Goal: Task Accomplishment & Management: Manage account settings

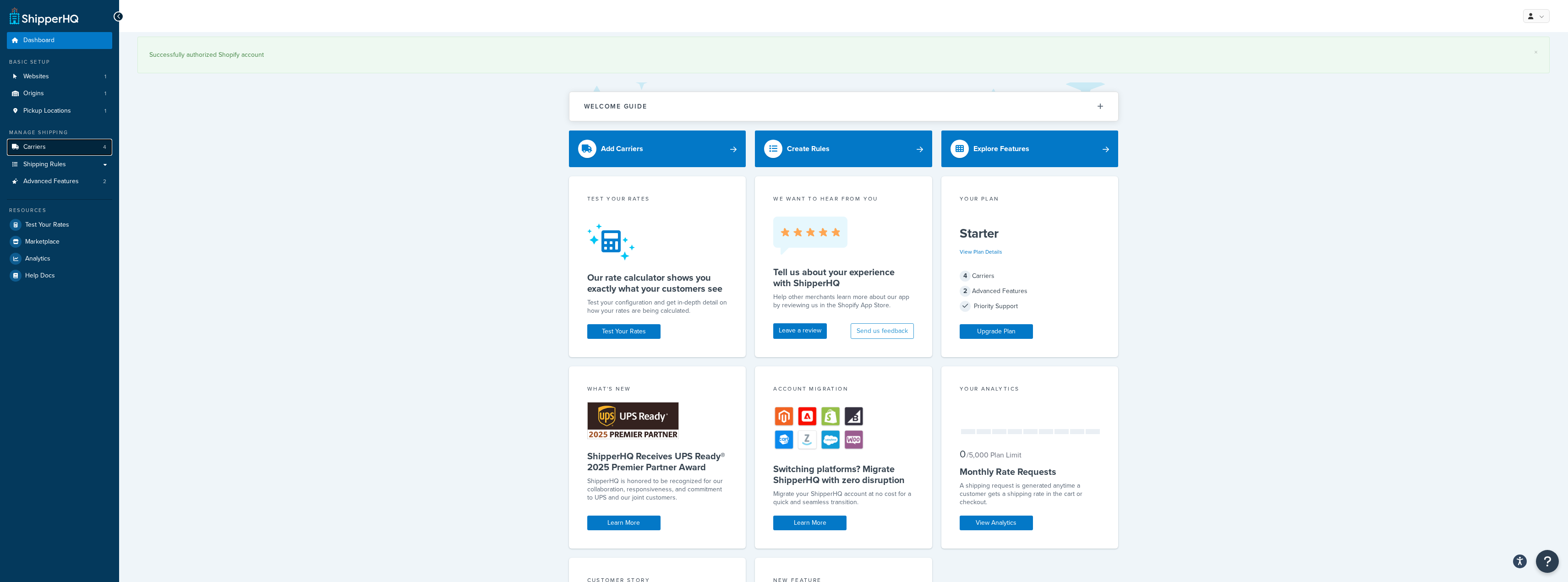
click at [36, 151] on span "Carriers" at bounding box center [34, 147] width 23 height 8
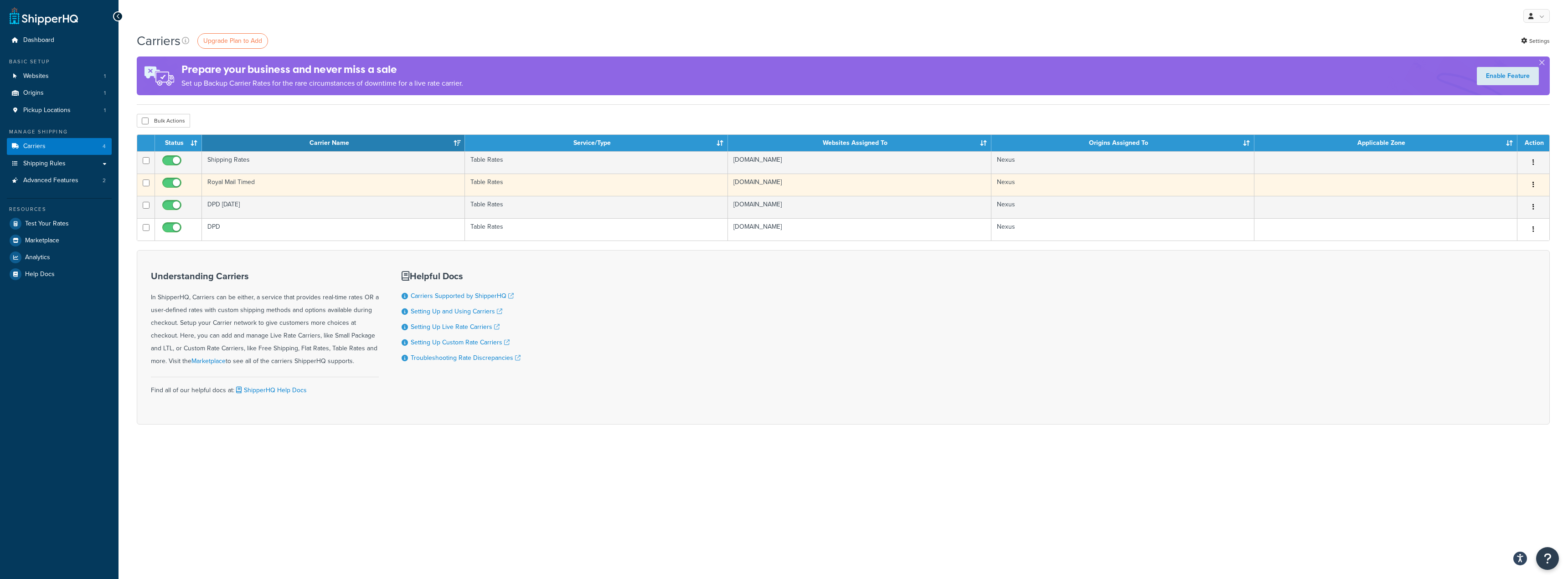
click at [314, 184] on td "Royal Mail Timed" at bounding box center [334, 184] width 263 height 23
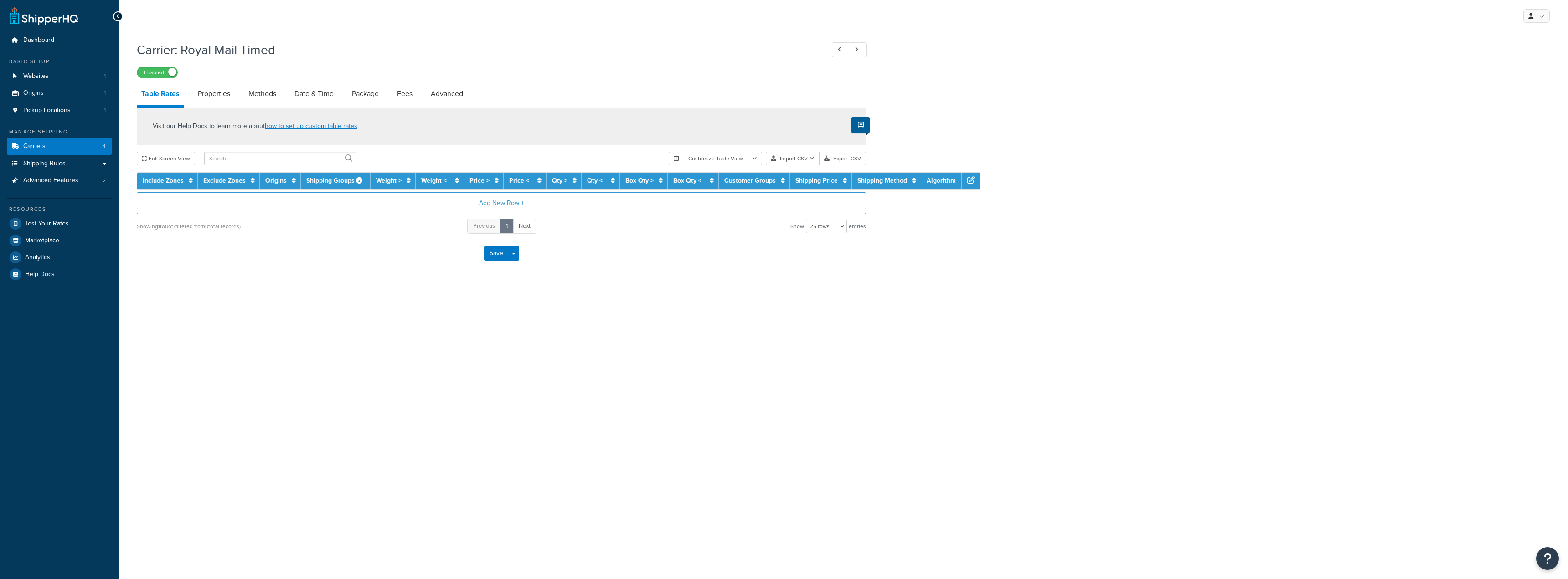
select select "25"
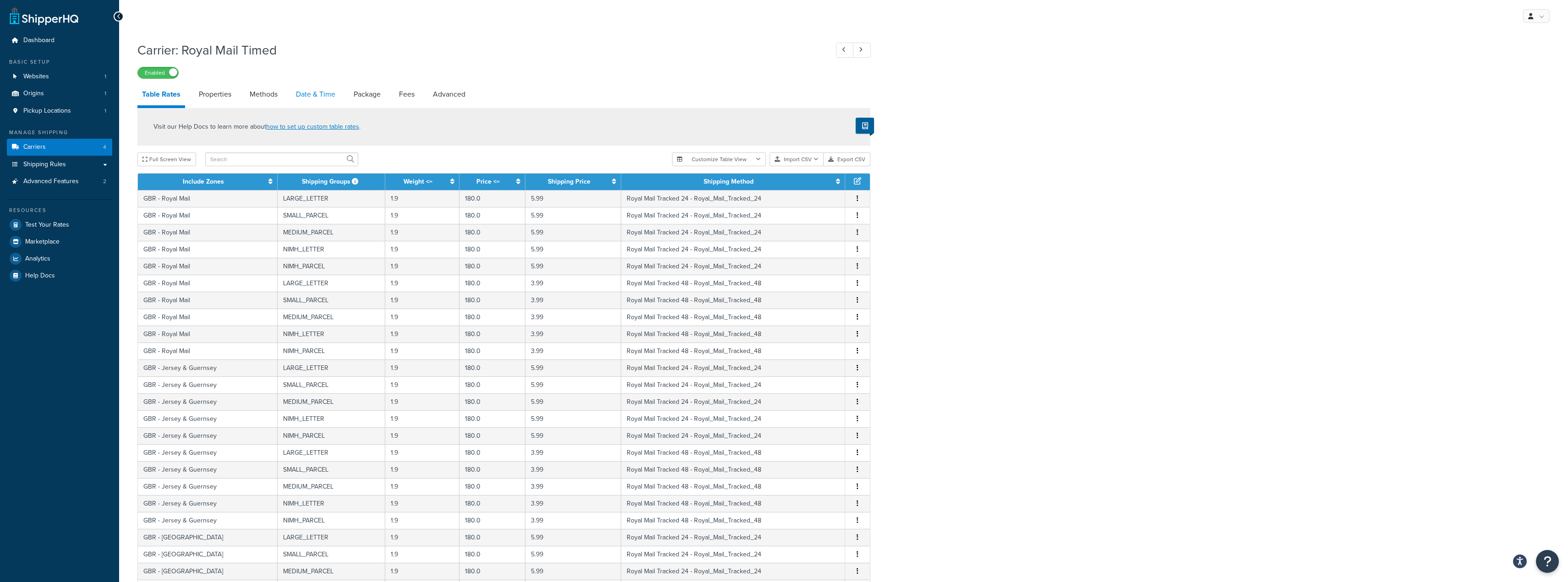
click at [321, 92] on link "Date & Time" at bounding box center [316, 95] width 48 height 22
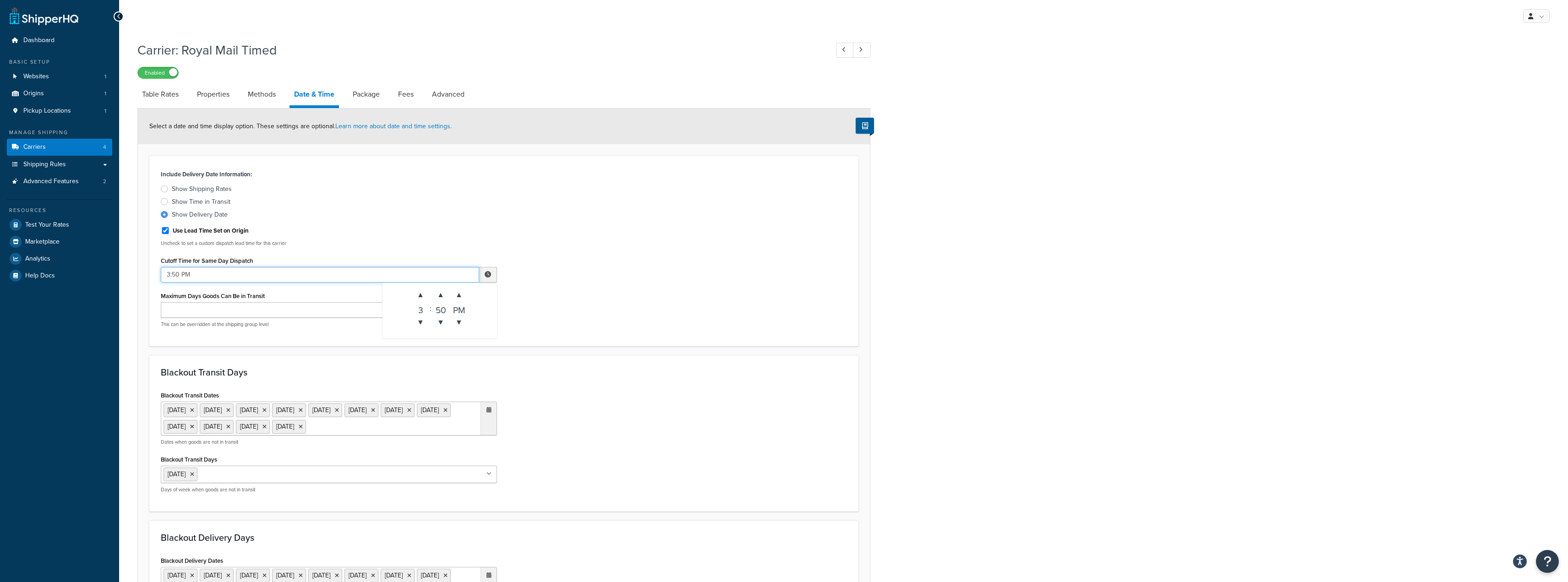
click at [182, 273] on input "3:50 PM" at bounding box center [320, 275] width 318 height 16
click at [422, 291] on span "▲" at bounding box center [420, 295] width 18 height 18
click at [442, 291] on span "▲" at bounding box center [440, 295] width 18 height 18
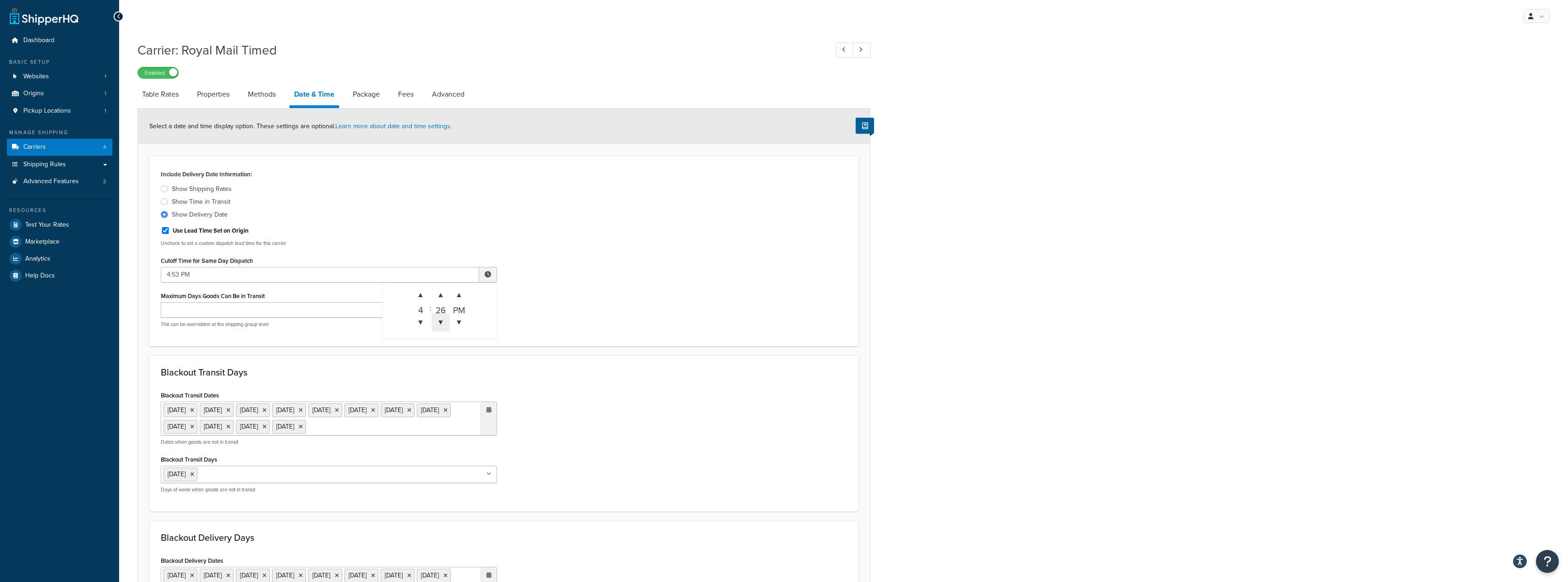
click at [440, 319] on span "▼" at bounding box center [440, 322] width 18 height 18
type input "4:20 PM"
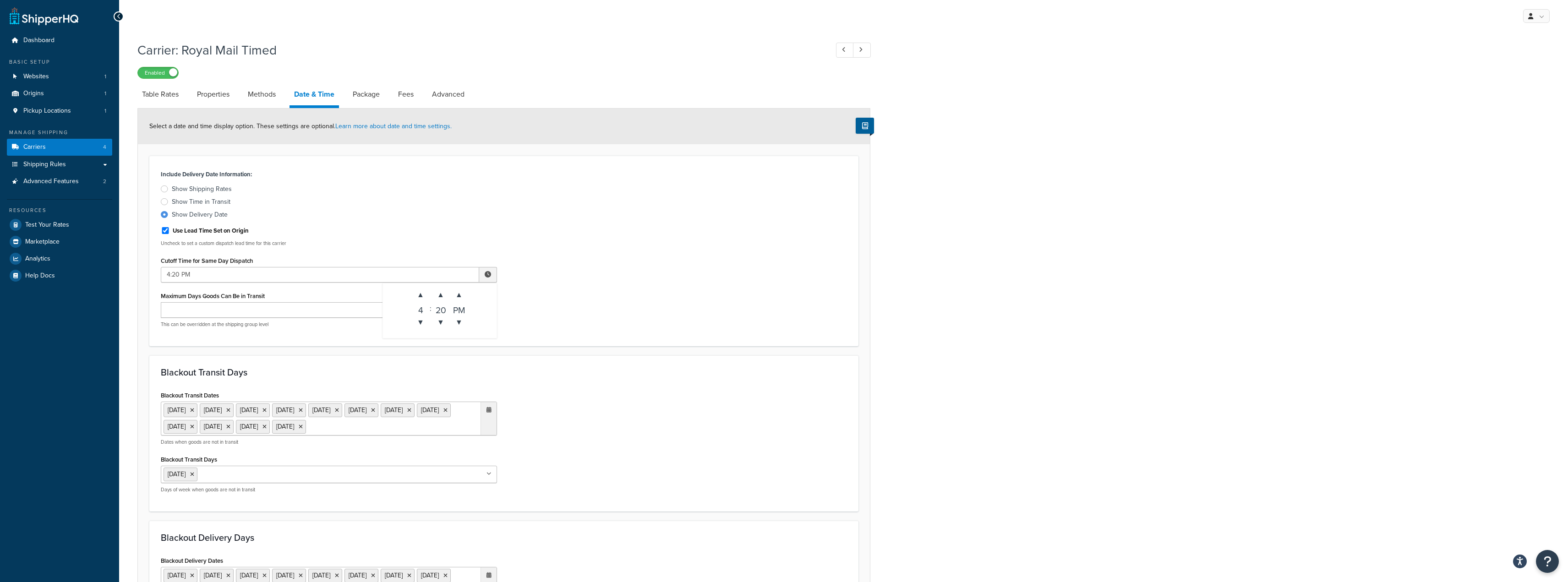
click at [656, 246] on div "Include Delivery Date Information: Show Shipping Rates Show Time in Transit Sho…" at bounding box center [503, 251] width 700 height 167
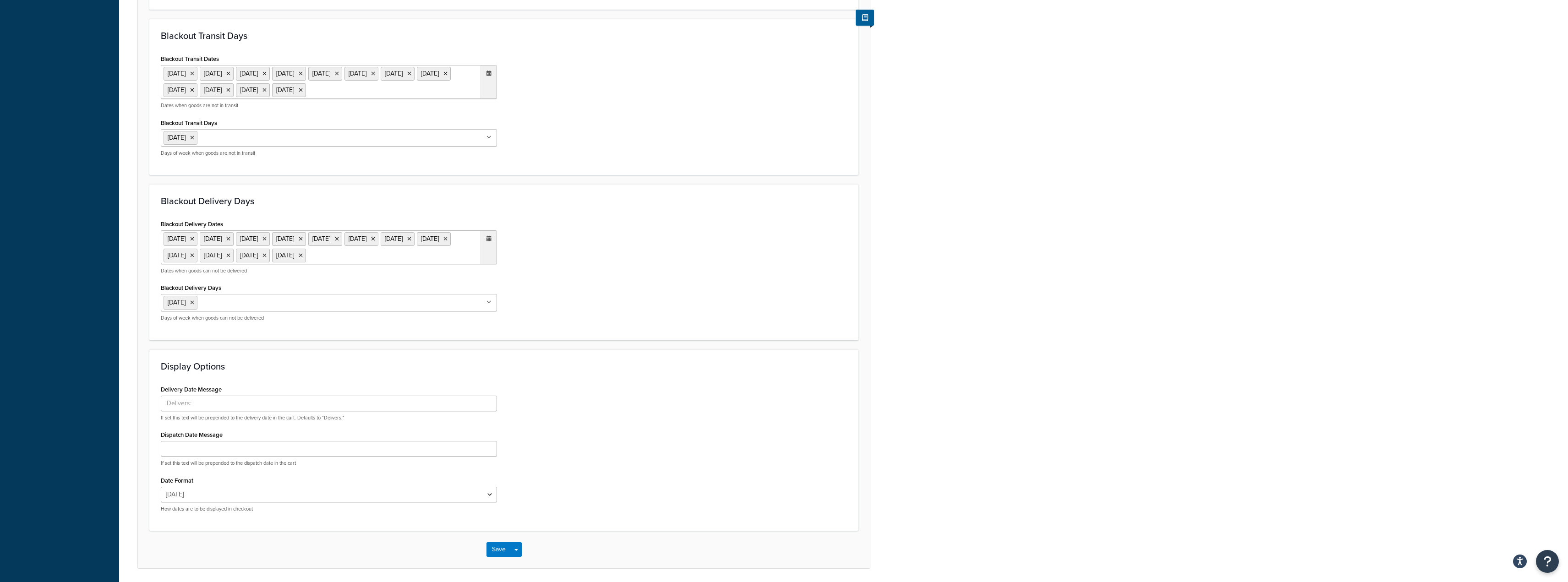
scroll to position [402, 0]
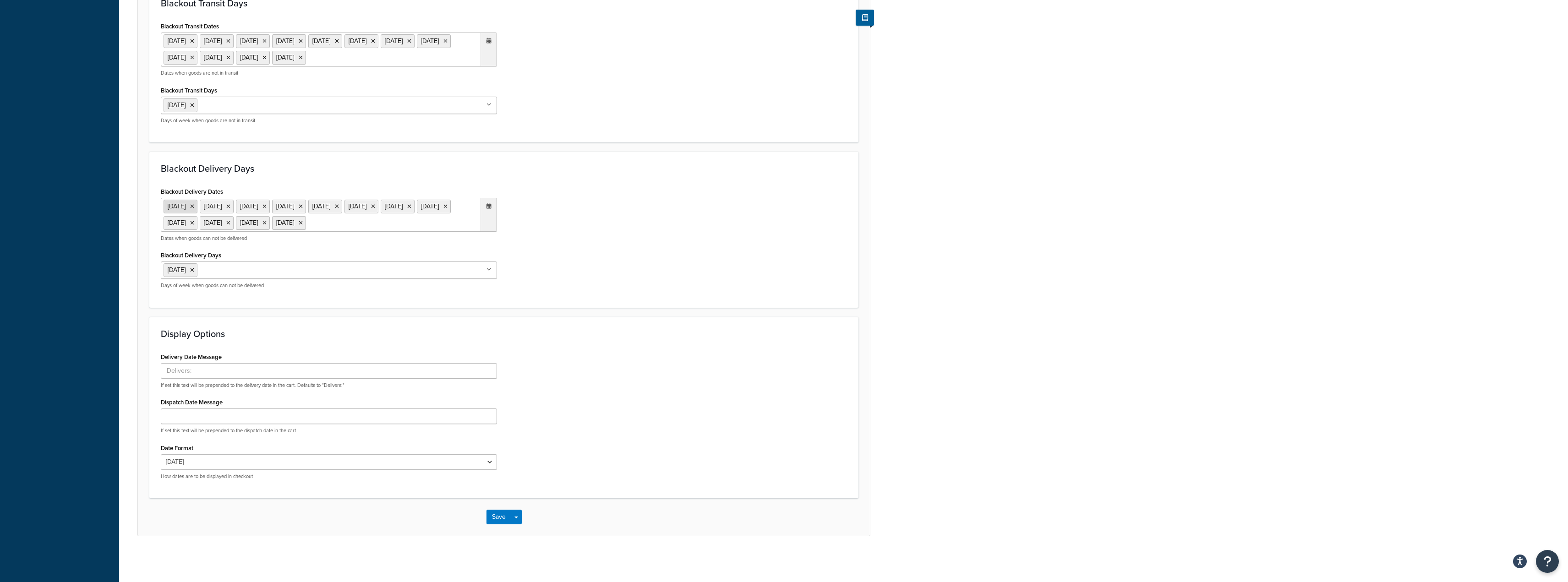
click at [194, 204] on icon at bounding box center [192, 206] width 4 height 5
click at [194, 205] on icon at bounding box center [192, 206] width 4 height 5
click at [194, 207] on icon at bounding box center [192, 206] width 4 height 5
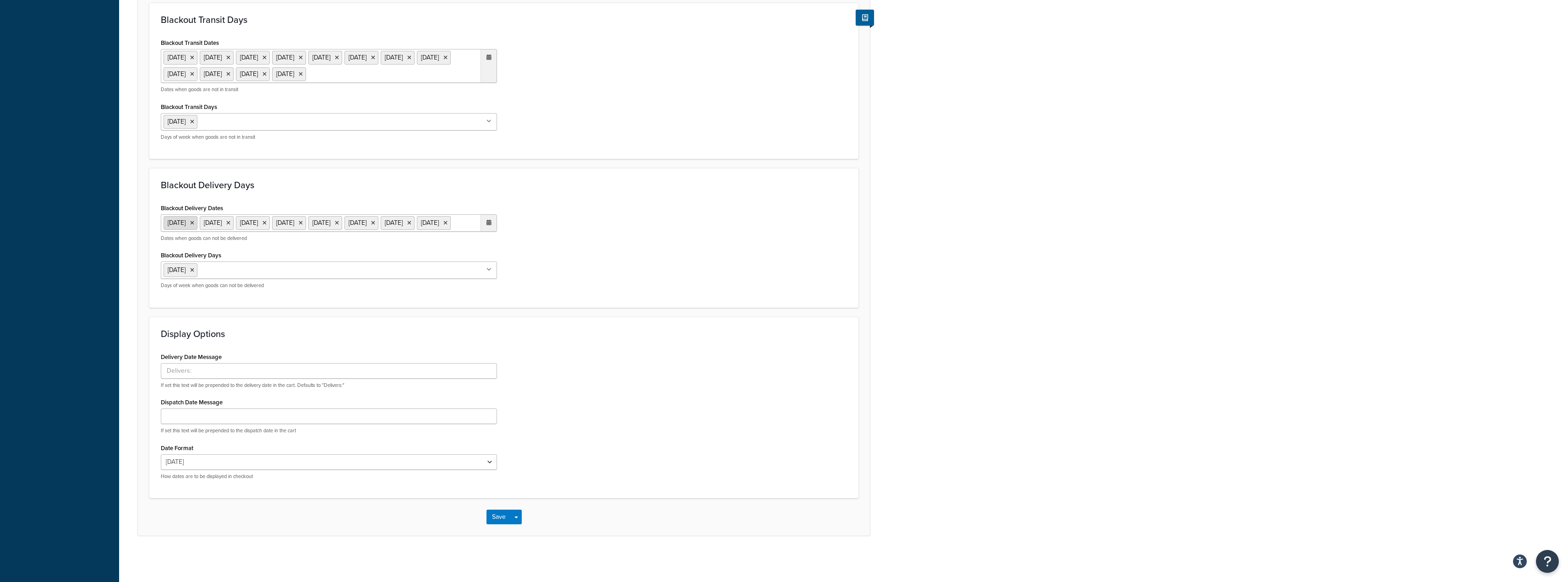
click at [194, 220] on icon at bounding box center [192, 223] width 4 height 5
click at [194, 223] on icon at bounding box center [192, 223] width 4 height 5
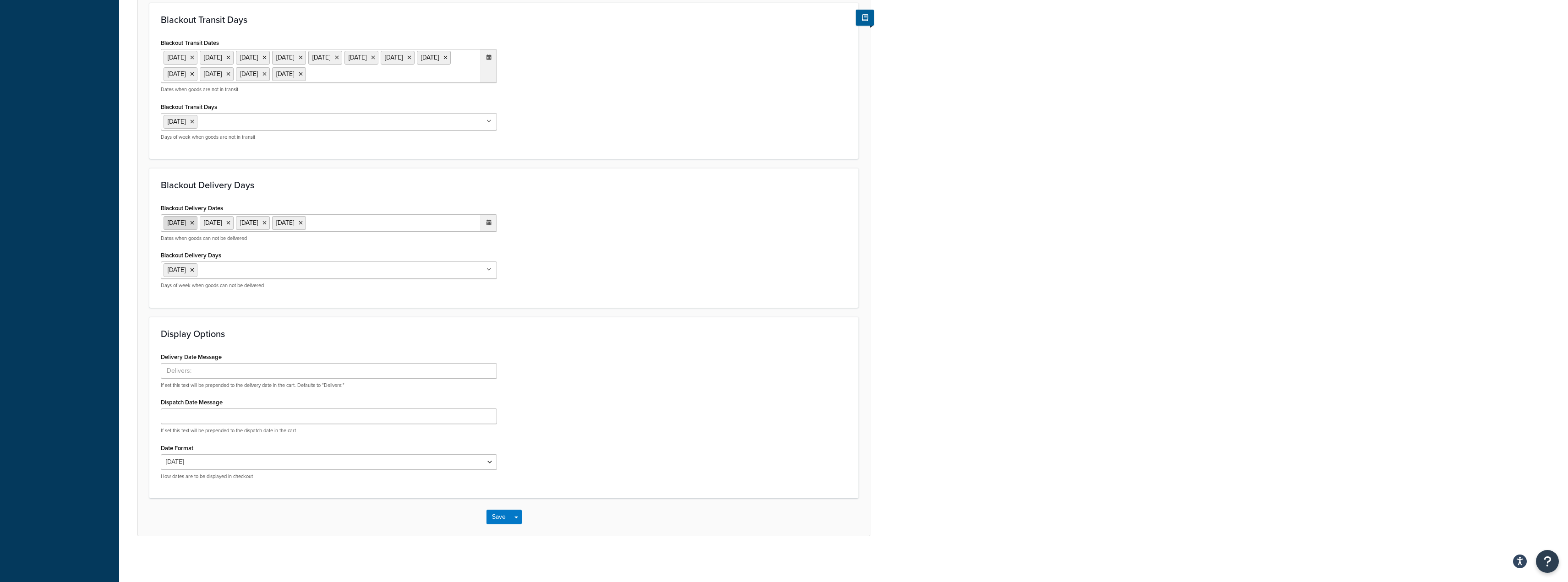
click at [194, 222] on icon at bounding box center [192, 223] width 4 height 5
click at [491, 224] on icon at bounding box center [489, 222] width 5 height 5
click at [483, 243] on span "›" at bounding box center [486, 241] width 15 height 12
click at [456, 268] on td "1" at bounding box center [455, 270] width 16 height 14
click at [553, 243] on div "Blackout Delivery Dates 25 Aug 2025 25 Dec 2025 26 Dec 2025 1 Jan 2026 ‹ Januar…" at bounding box center [503, 248] width 700 height 95
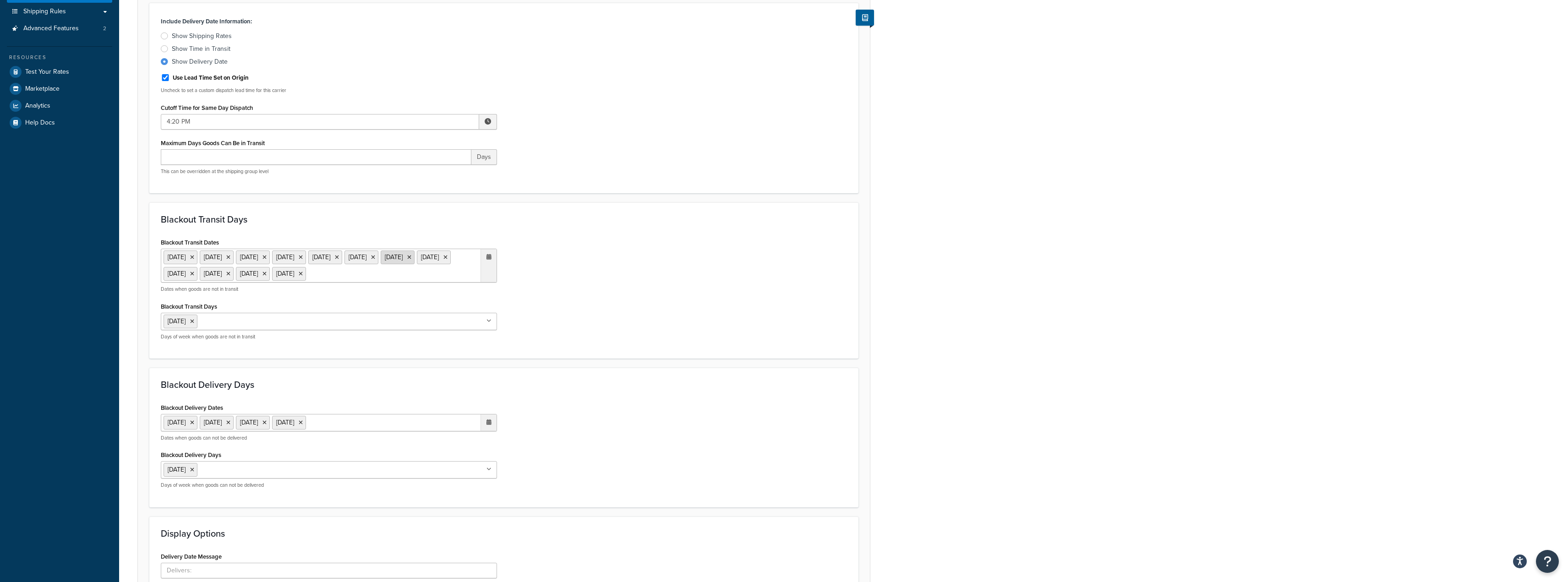
scroll to position [140, 0]
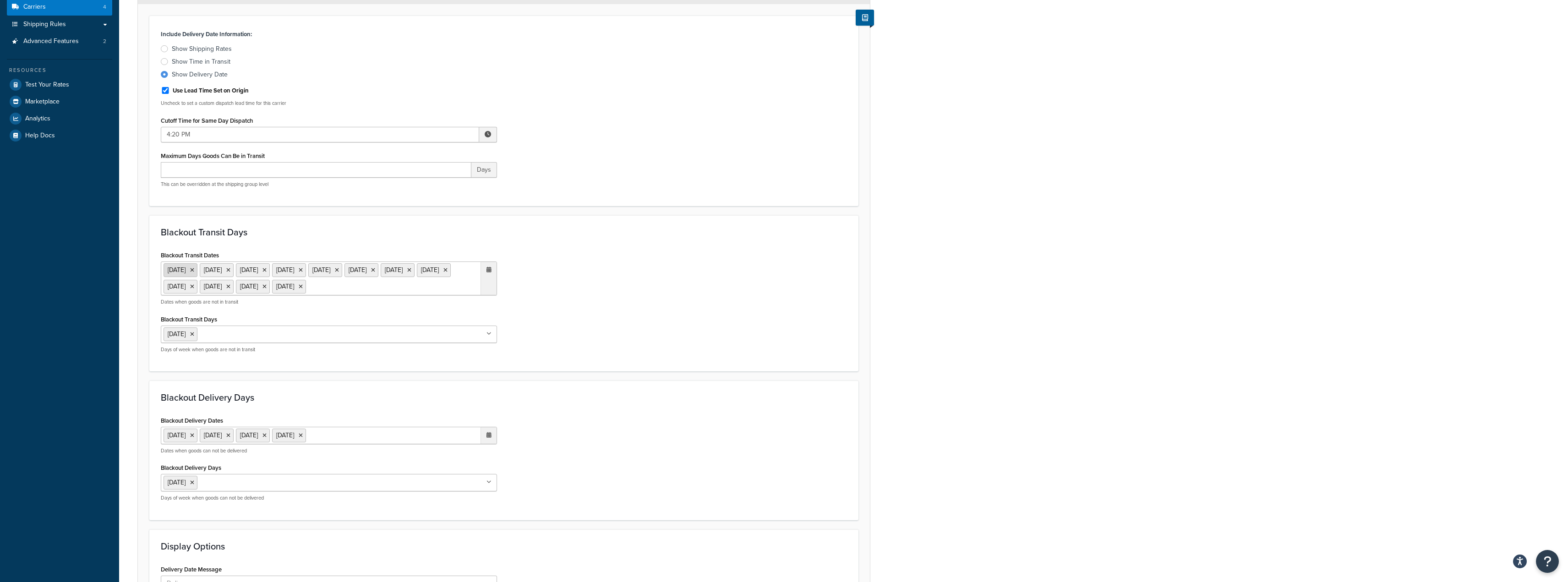
click at [194, 269] on icon at bounding box center [192, 270] width 4 height 5
click at [211, 269] on ul "1 Jan 2024 29 Mar 2024 31 Mar 2024 6 May 2024 27 May 2024 25 Dec 2024 26 Dec 20…" at bounding box center [329, 278] width 336 height 34
click at [194, 269] on icon at bounding box center [192, 270] width 4 height 5
click at [194, 270] on icon at bounding box center [192, 270] width 4 height 5
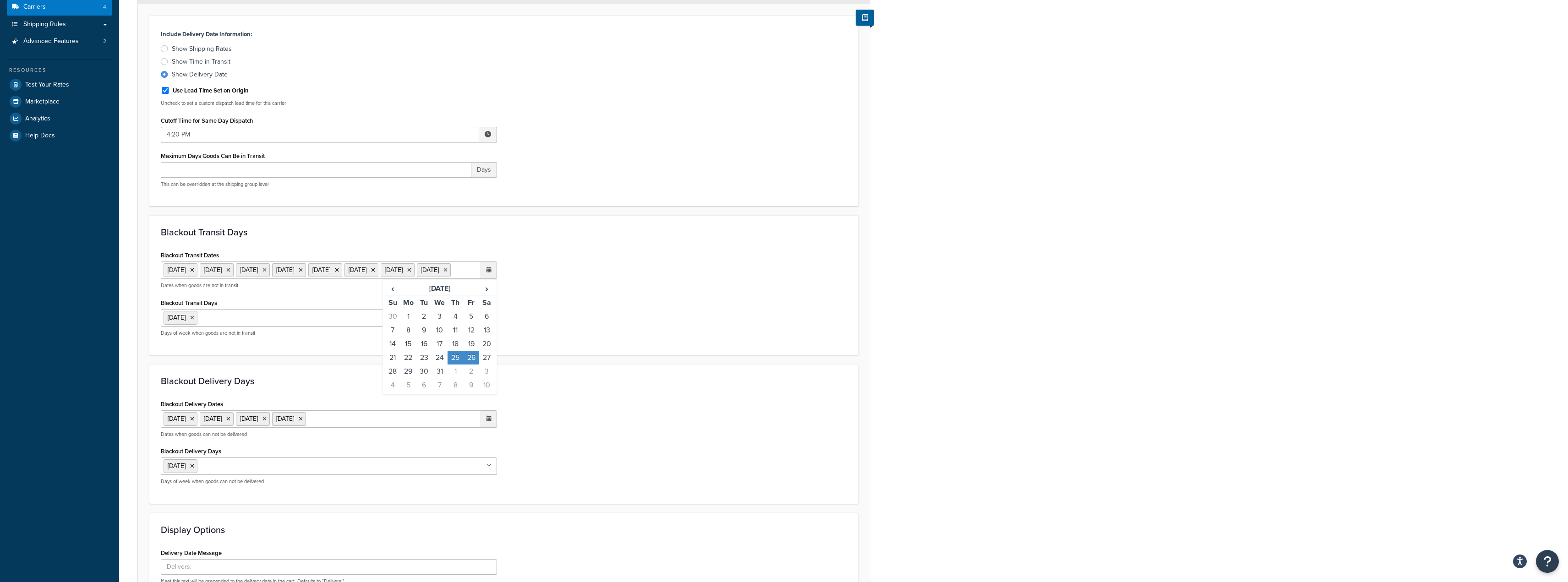
click at [194, 270] on icon at bounding box center [192, 270] width 4 height 5
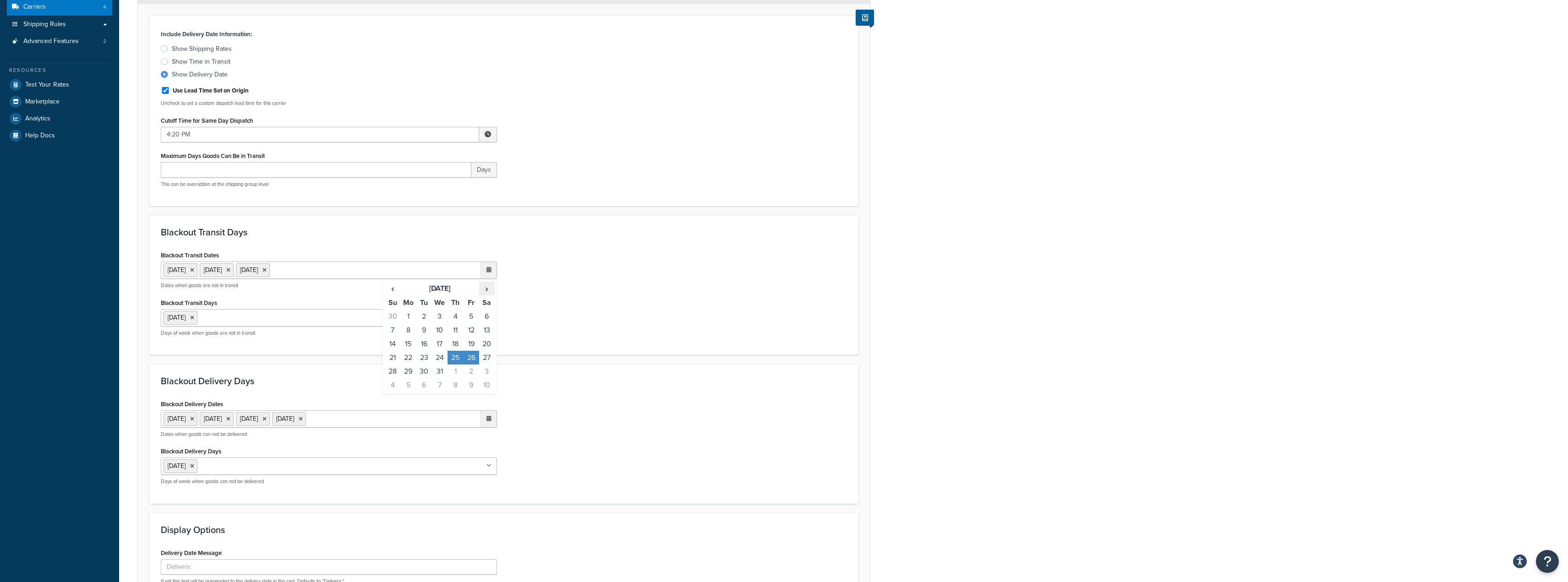
click at [487, 291] on span "›" at bounding box center [486, 288] width 15 height 12
click at [456, 318] on td "1" at bounding box center [455, 316] width 16 height 14
click at [581, 283] on div "Blackout Transit Dates 25 Aug 2025 25 Dec 2025 26 Dec 2025 1 Jan 2026 ‹ January…" at bounding box center [503, 295] width 700 height 95
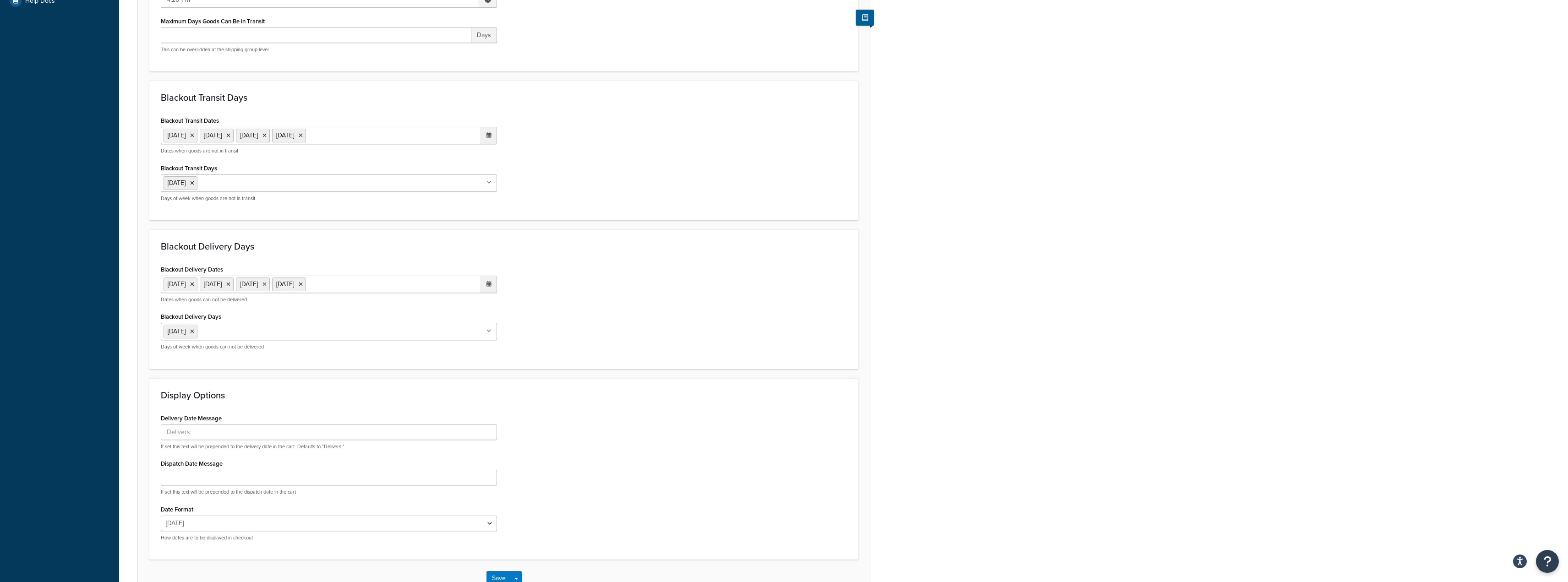
scroll to position [336, 0]
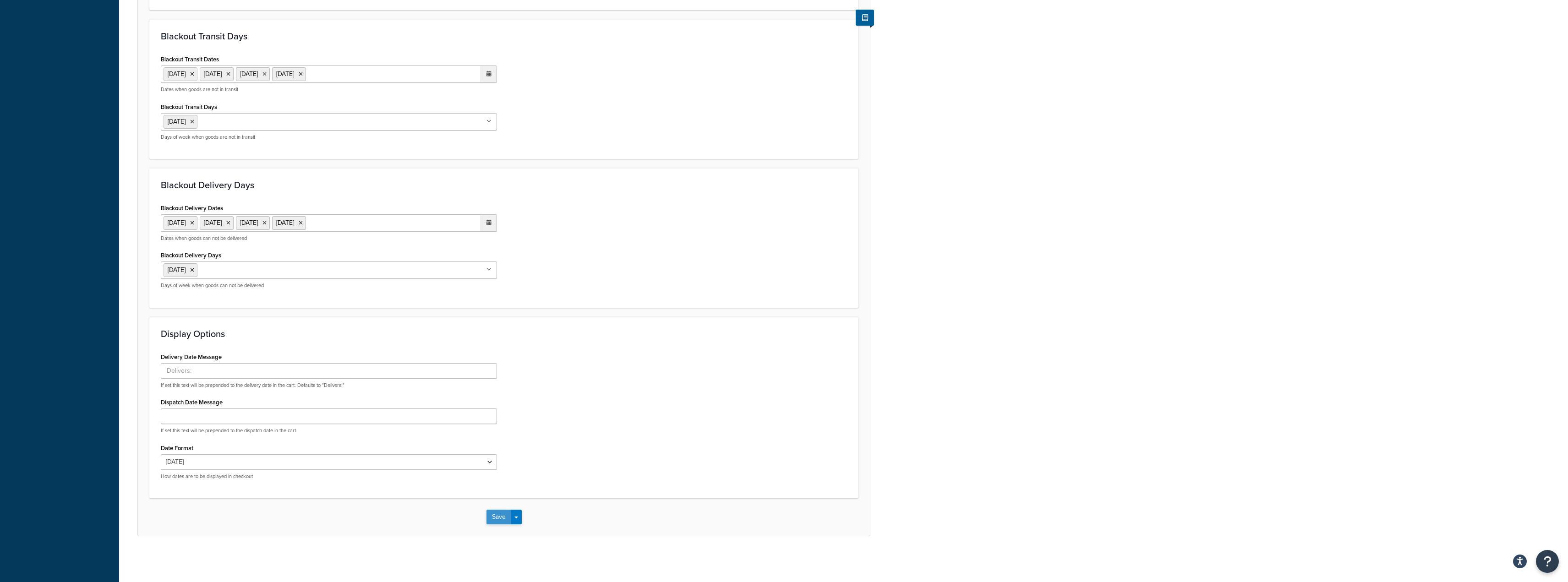
click at [498, 518] on button "Save" at bounding box center [499, 516] width 25 height 15
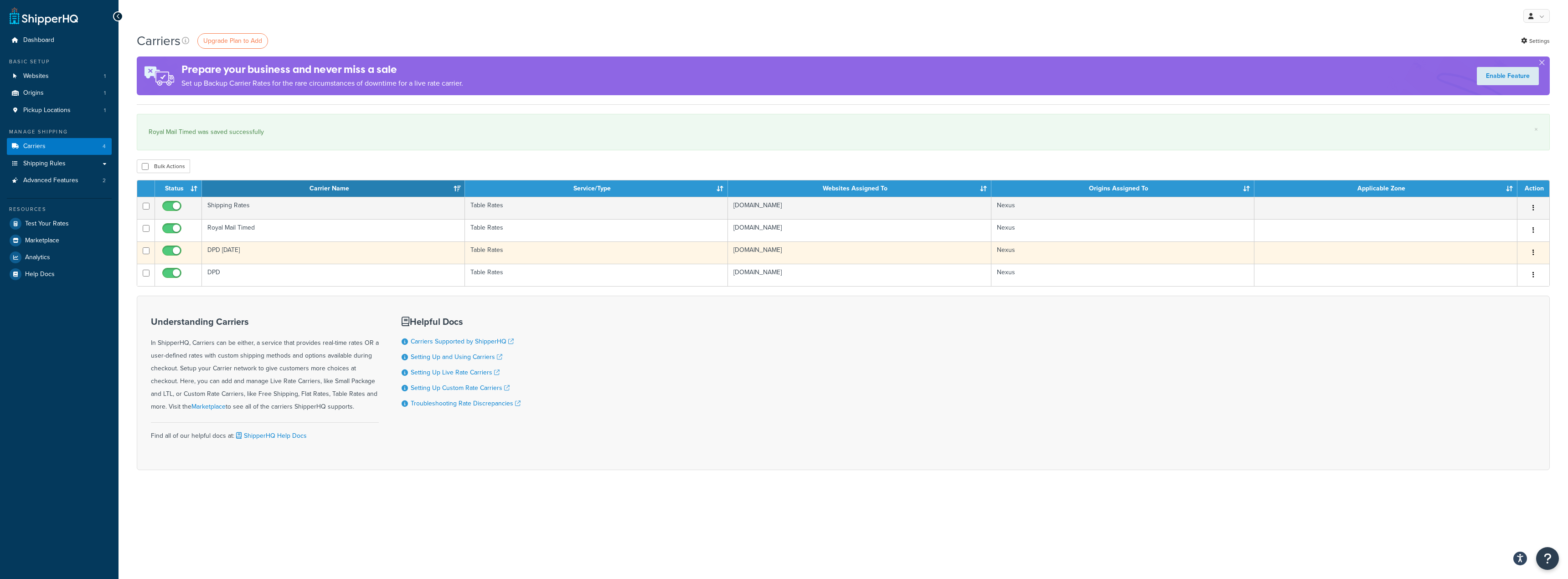
click at [271, 253] on td "DPD Saturday" at bounding box center [334, 253] width 263 height 23
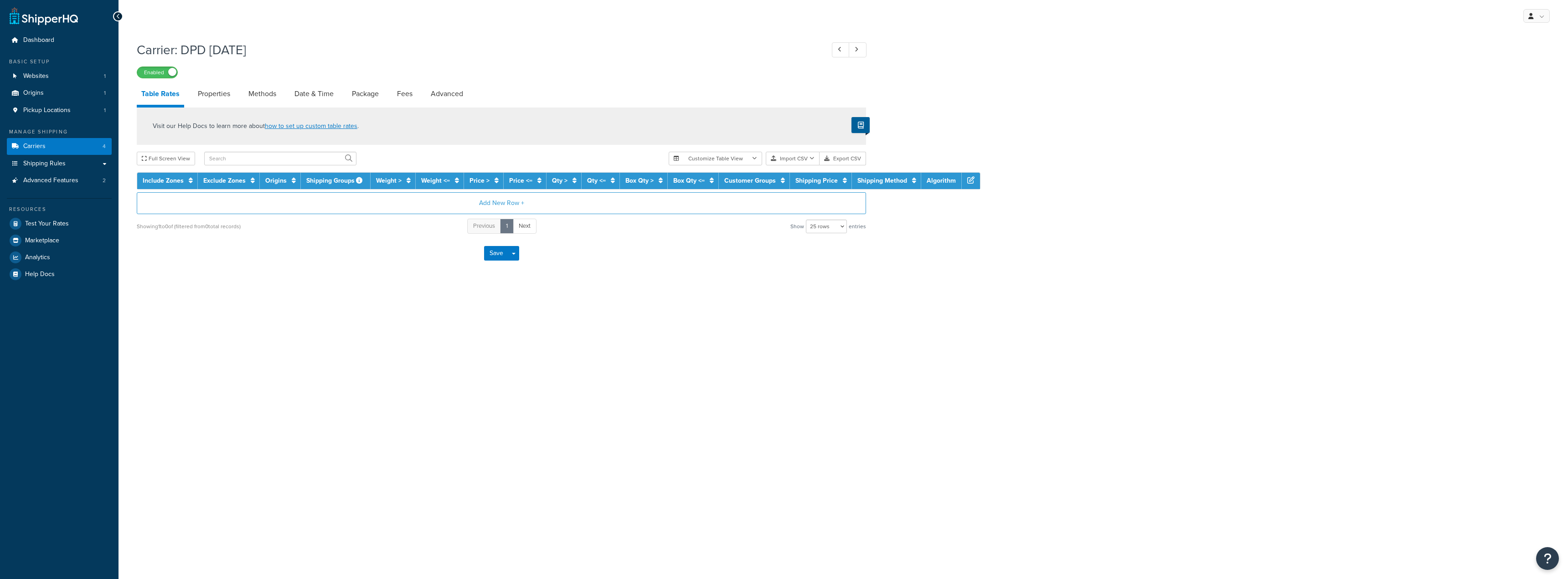
select select "25"
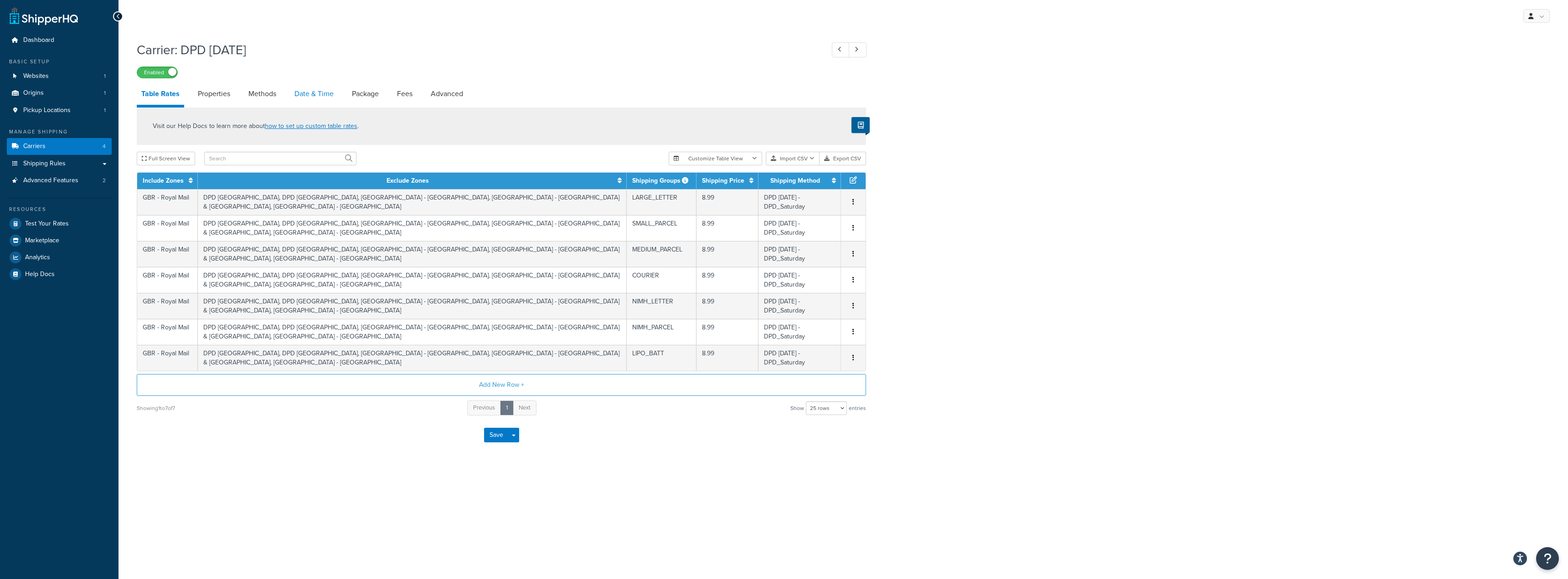
click at [323, 98] on link "Date & Time" at bounding box center [314, 94] width 48 height 22
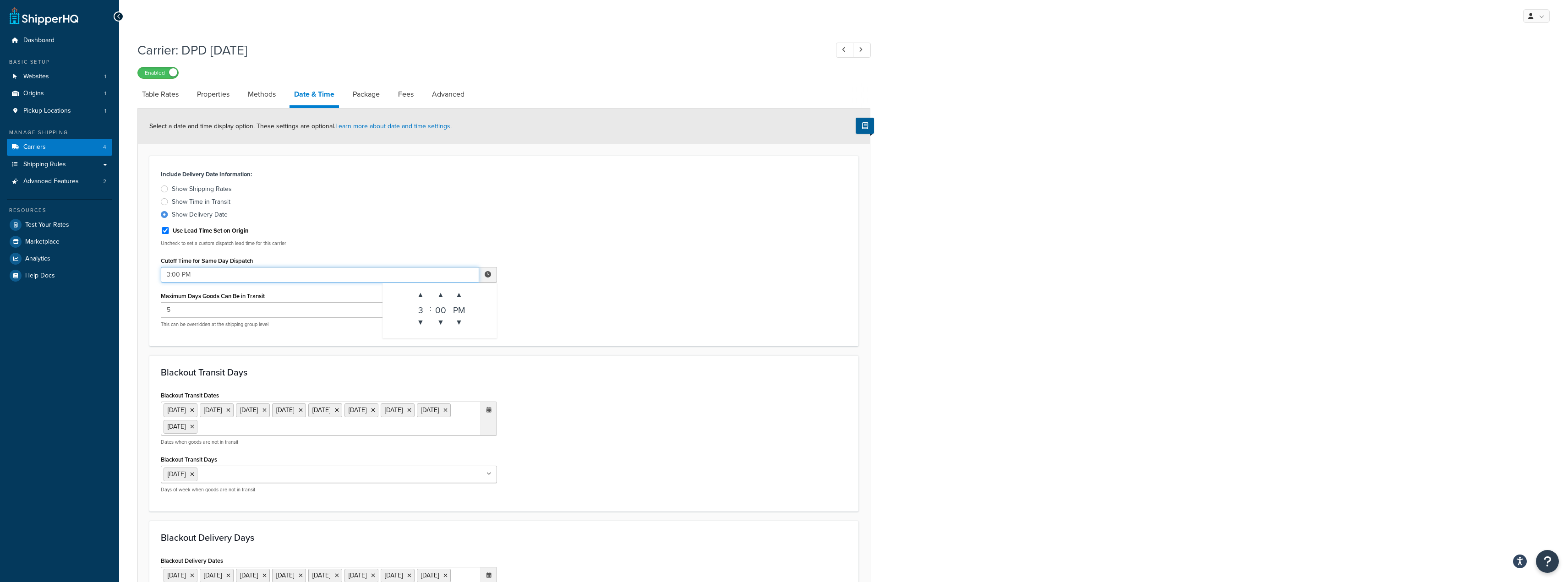
click at [252, 273] on input "3:00 PM" at bounding box center [320, 275] width 318 height 16
click at [443, 295] on span "▲" at bounding box center [440, 295] width 18 height 18
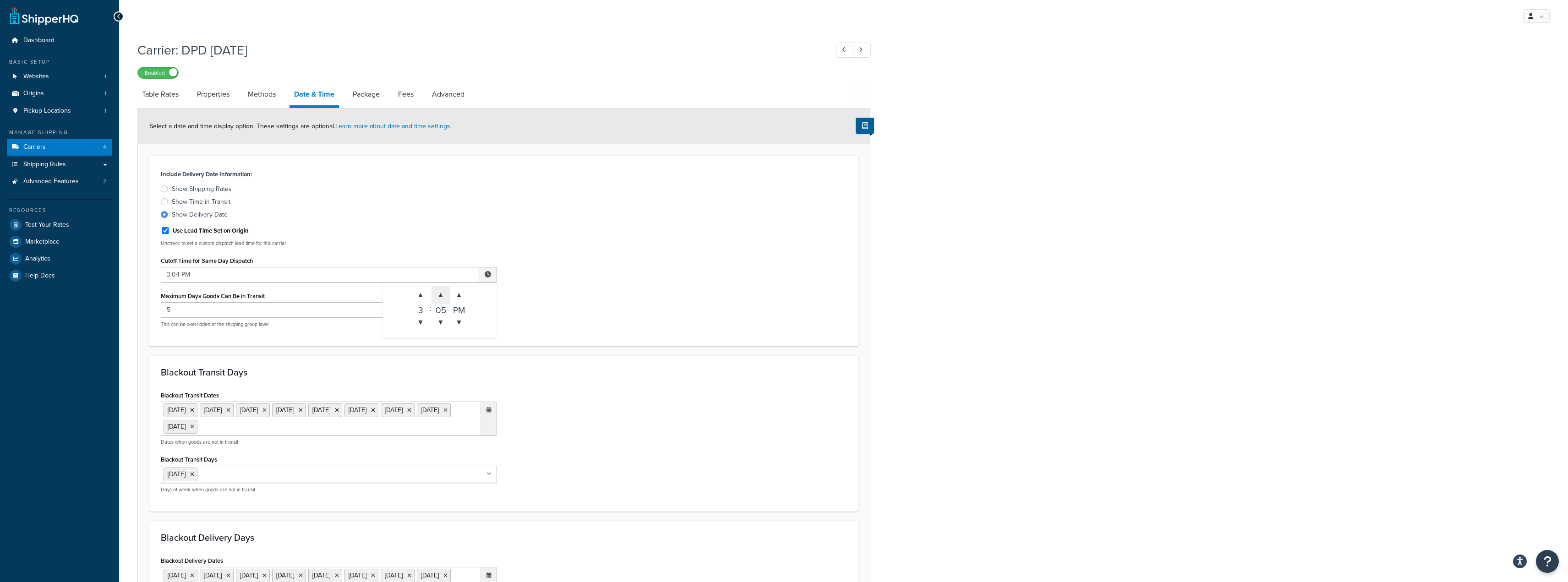
click at [443, 295] on span "▲" at bounding box center [440, 295] width 18 height 18
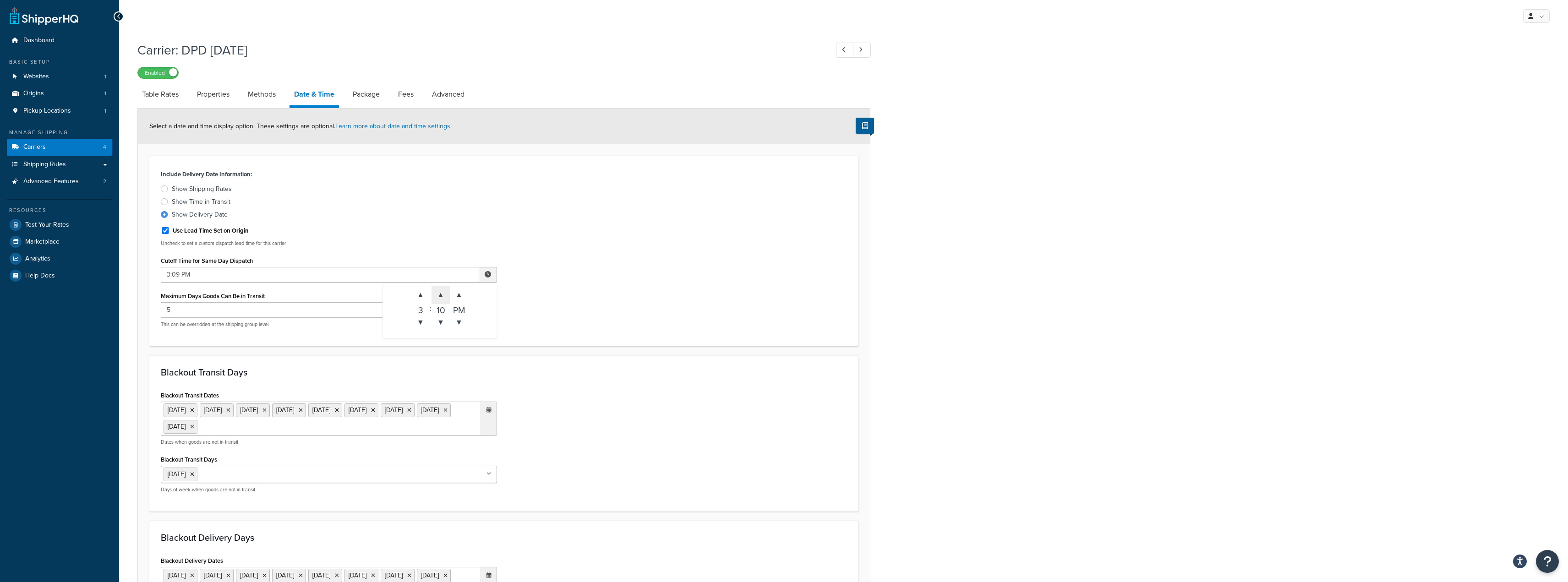
click at [443, 295] on span "▲" at bounding box center [440, 295] width 18 height 18
click at [440, 322] on span "▼" at bounding box center [440, 322] width 18 height 18
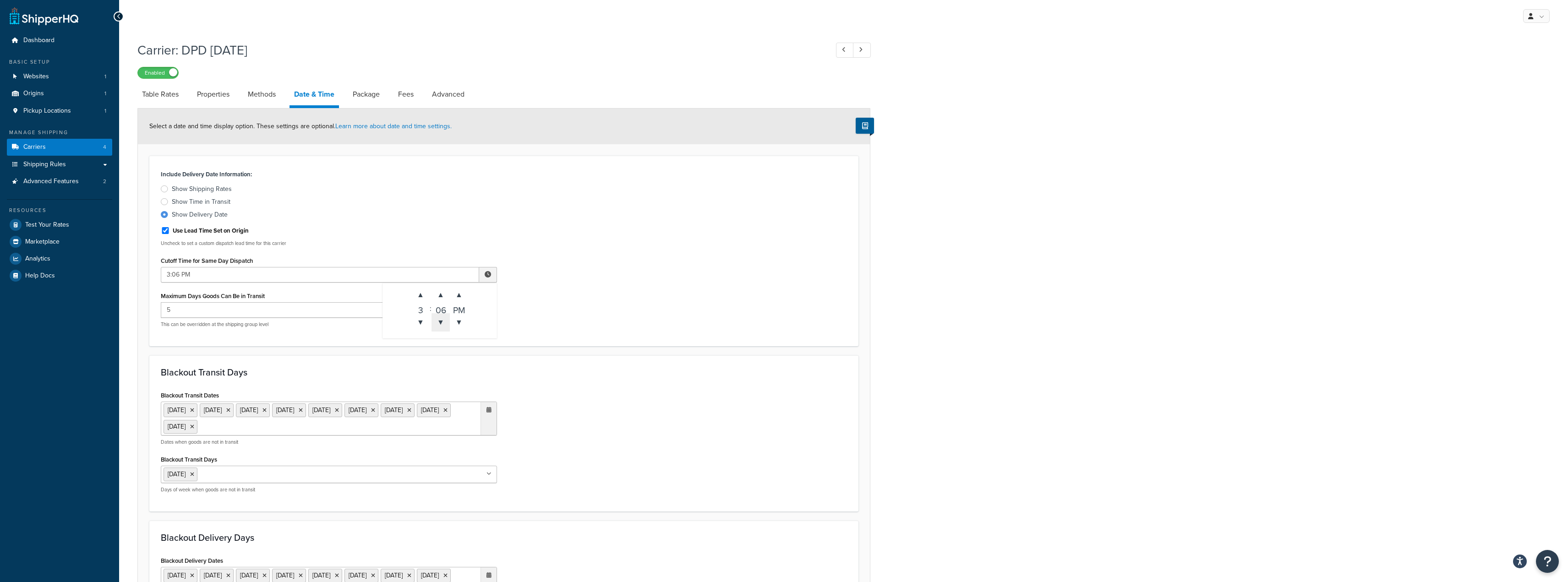
click at [440, 322] on span "▼" at bounding box center [440, 322] width 18 height 18
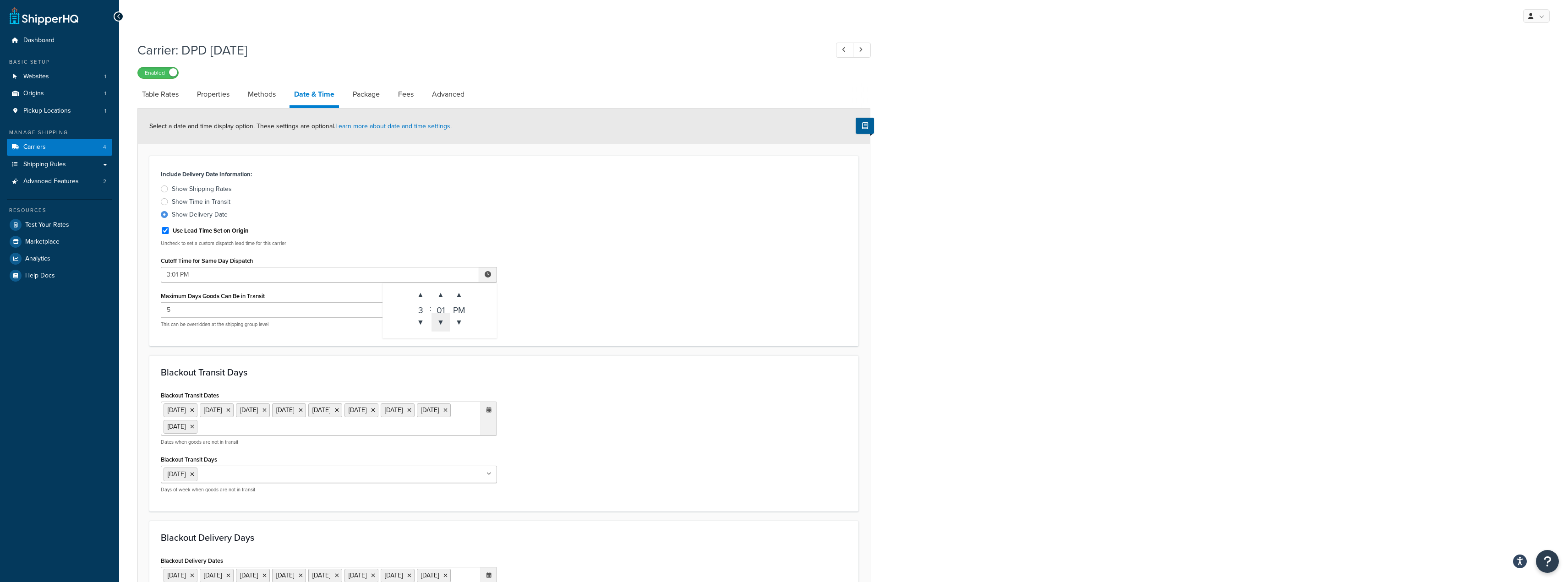
click at [440, 322] on span "▼" at bounding box center [440, 322] width 18 height 18
type input "3:00 PM"
click at [445, 232] on div "Use Lead Time Set on Origin" at bounding box center [329, 230] width 336 height 14
click at [194, 411] on icon at bounding box center [192, 409] width 4 height 5
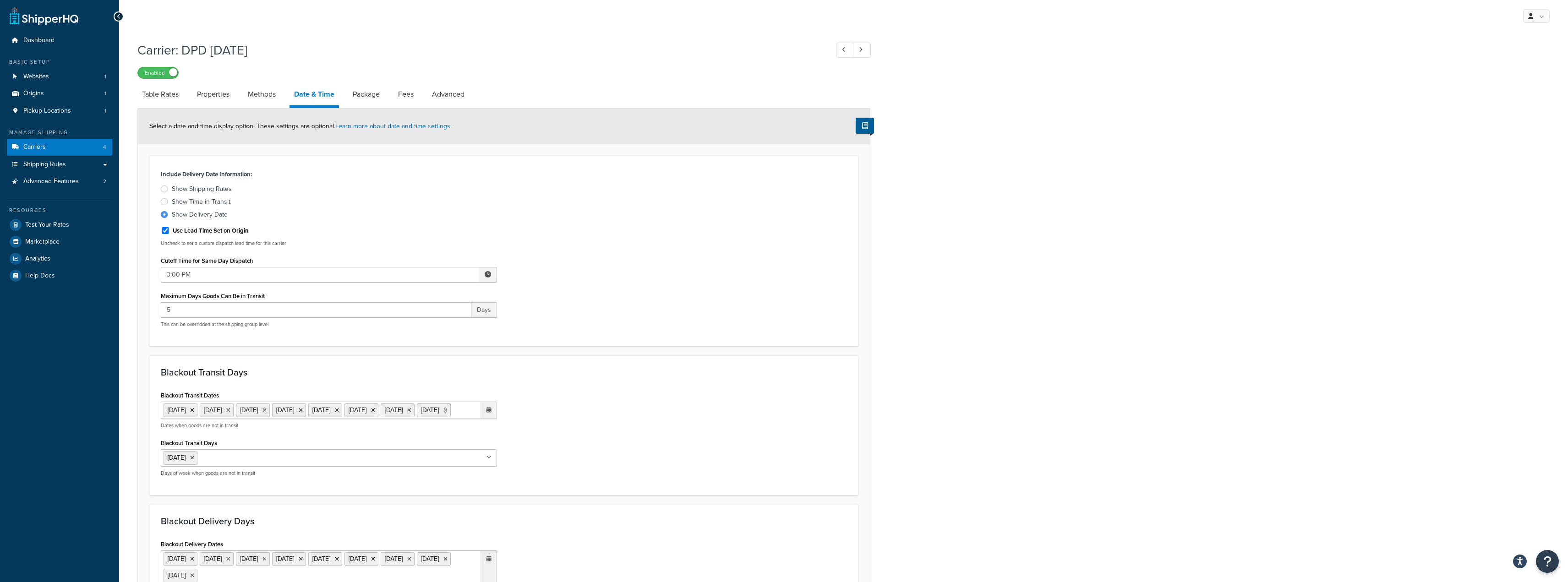
click at [194, 411] on icon at bounding box center [192, 409] width 4 height 5
click at [194, 409] on icon at bounding box center [192, 409] width 4 height 5
click at [194, 410] on icon at bounding box center [192, 409] width 4 height 5
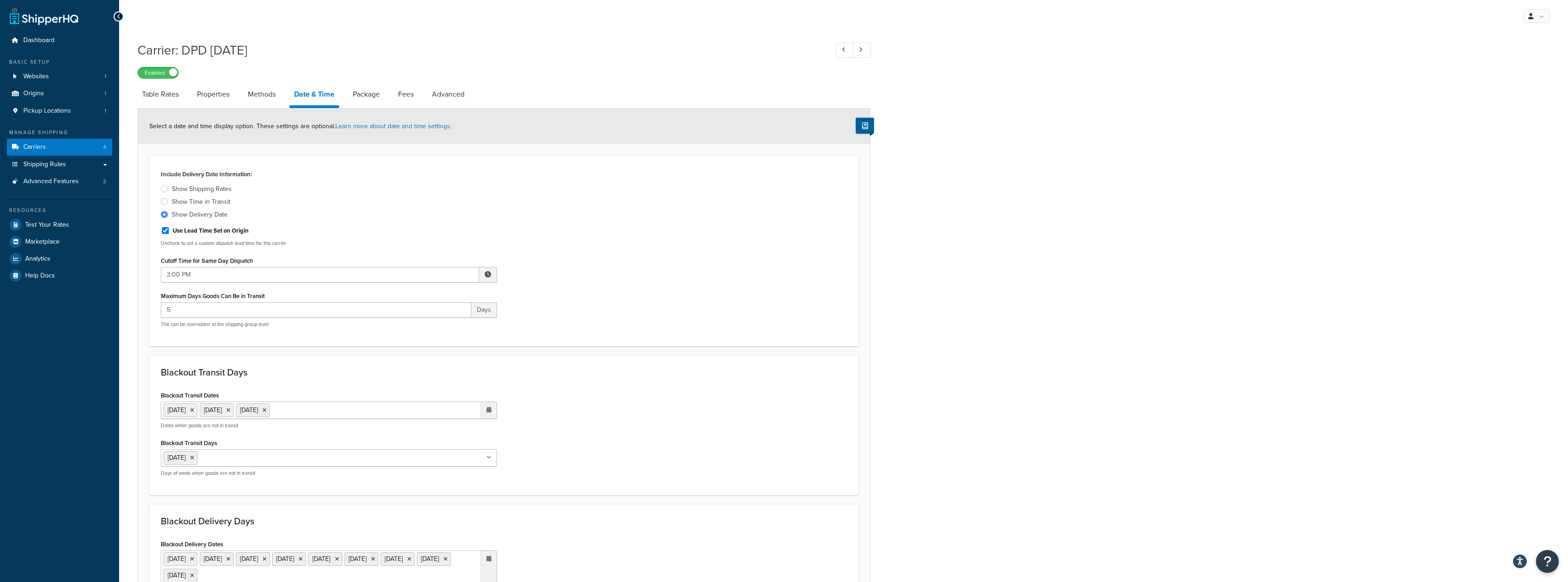
click at [198, 410] on li "25 May 2026" at bounding box center [180, 410] width 34 height 14
click at [194, 411] on icon at bounding box center [192, 409] width 4 height 5
click at [491, 415] on div at bounding box center [489, 409] width 16 height 16
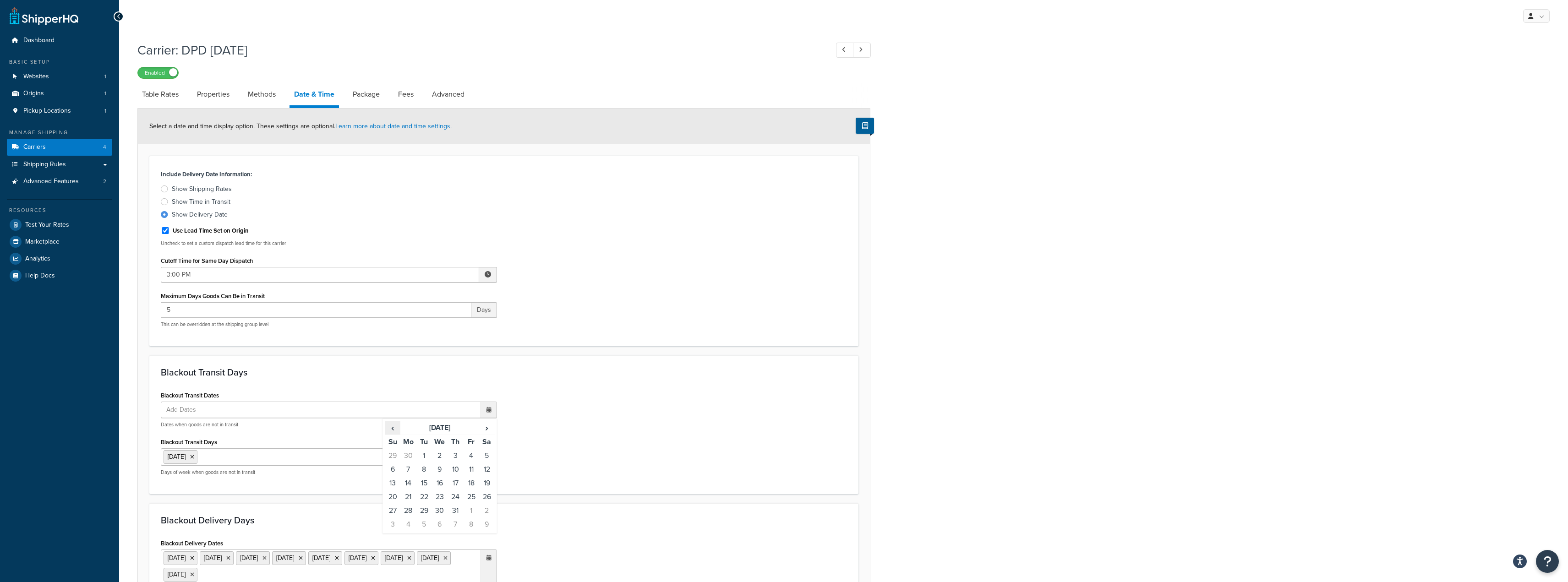
click at [395, 427] on span "‹" at bounding box center [392, 427] width 15 height 12
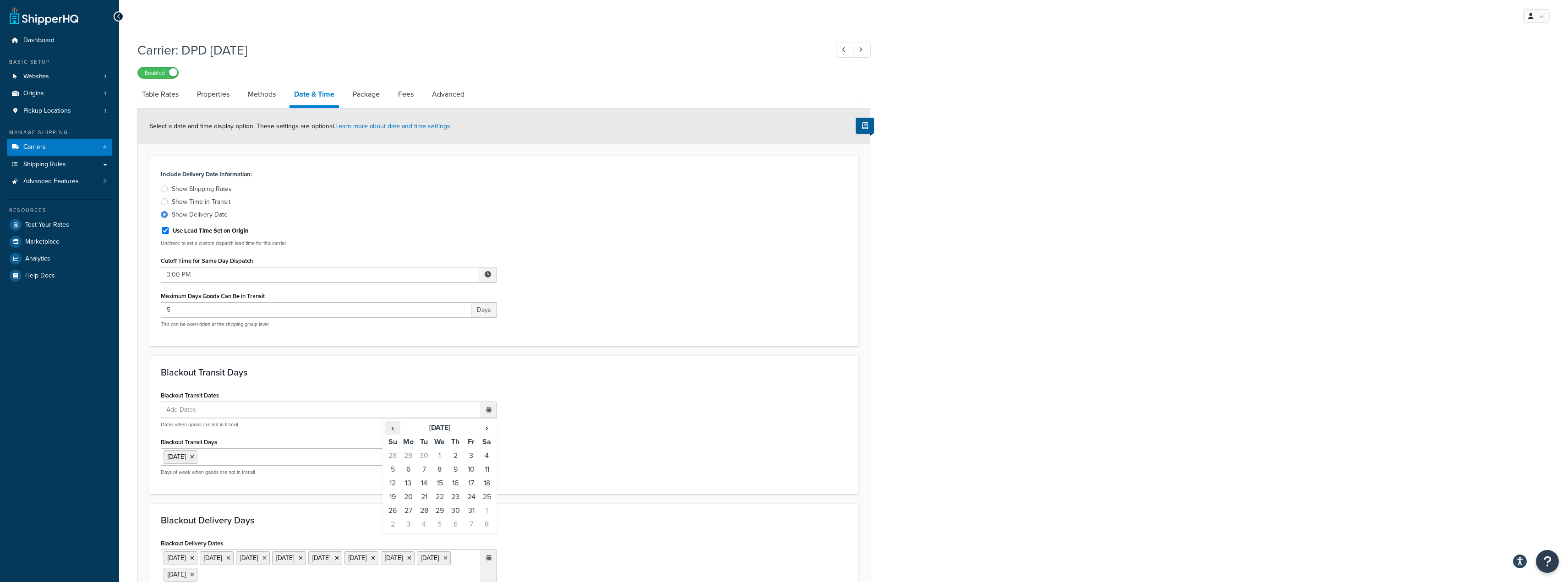
click at [395, 427] on span "‹" at bounding box center [392, 427] width 15 height 12
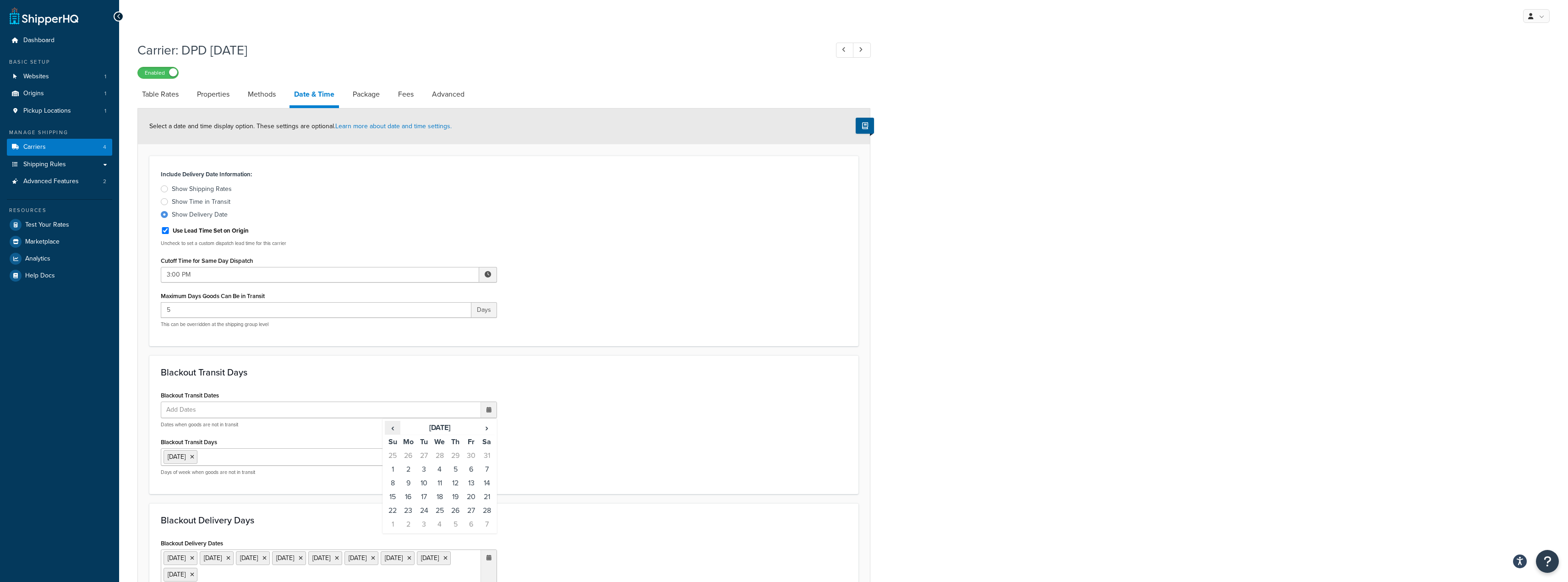
click at [395, 427] on span "‹" at bounding box center [392, 427] width 15 height 12
click at [455, 498] on td "25" at bounding box center [455, 497] width 16 height 14
click at [466, 499] on td "26" at bounding box center [471, 498] width 16 height 14
click at [467, 498] on td "26" at bounding box center [471, 498] width 16 height 14
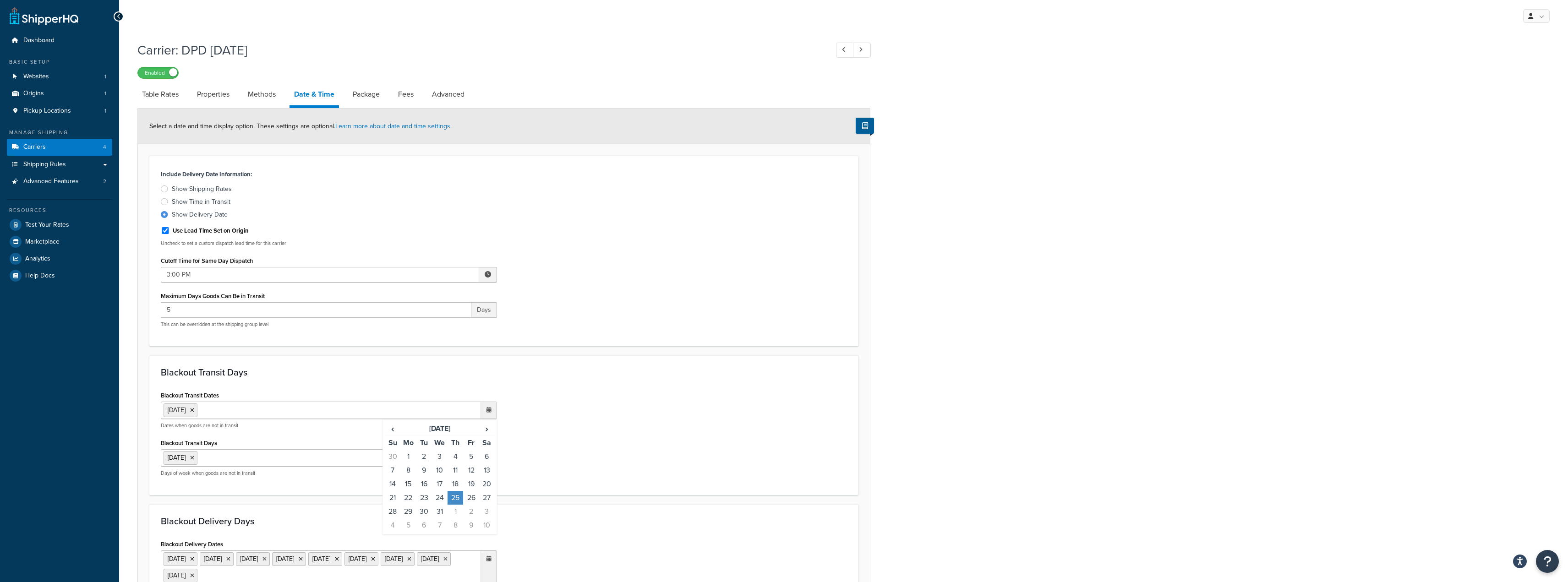
click at [457, 498] on td "25" at bounding box center [455, 498] width 16 height 14
click at [391, 427] on span "‹" at bounding box center [392, 427] width 15 height 12
click at [391, 429] on span "‹" at bounding box center [392, 427] width 15 height 12
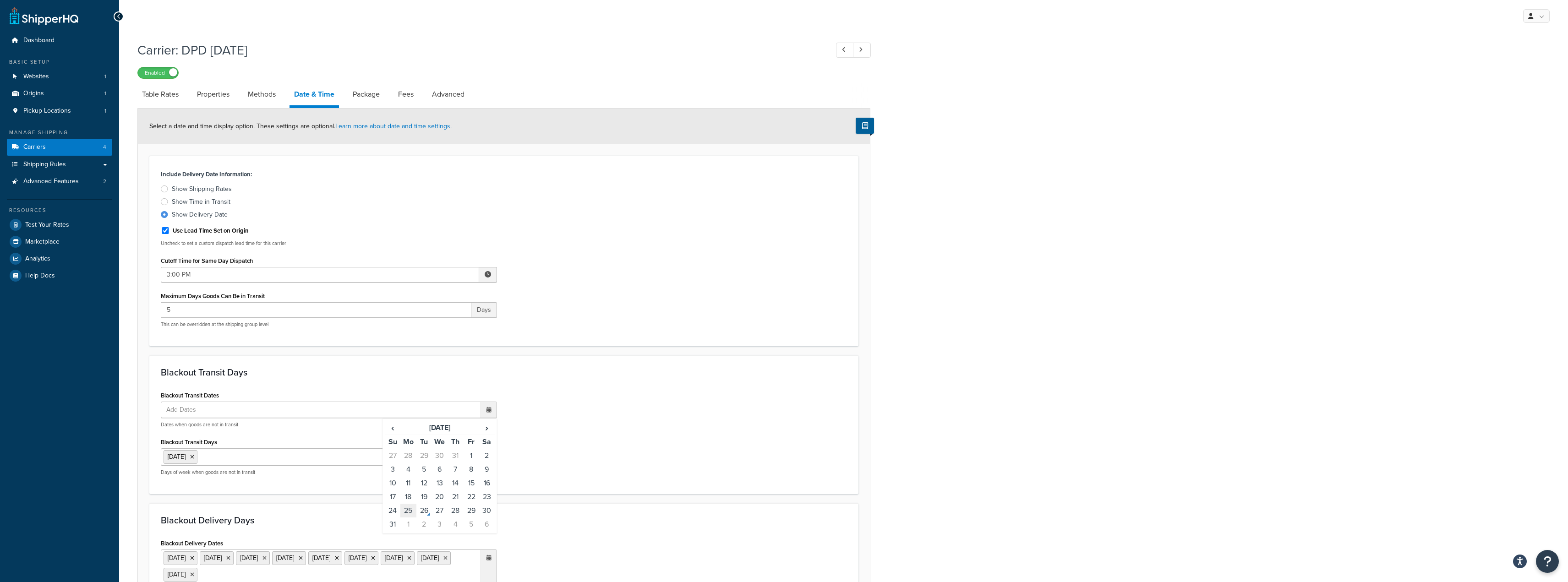
click at [412, 511] on td "25" at bounding box center [408, 510] width 16 height 14
click at [489, 428] on span "›" at bounding box center [486, 428] width 15 height 12
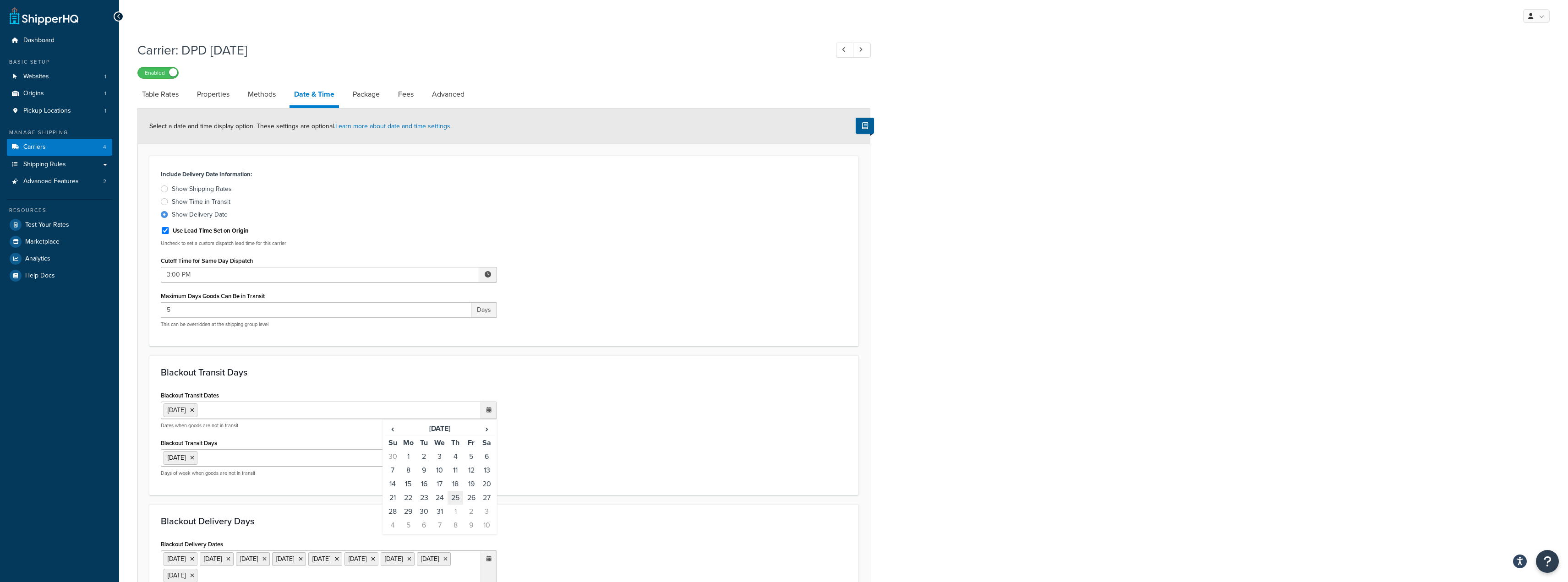
click at [456, 498] on td "25" at bounding box center [455, 498] width 16 height 14
click at [470, 500] on td "26" at bounding box center [471, 498] width 16 height 14
click at [485, 430] on span "›" at bounding box center [486, 428] width 15 height 12
click at [456, 455] on td "1" at bounding box center [455, 456] width 16 height 14
click at [551, 436] on div "Blackout Transit Dates 25 Aug 2025 25 Dec 2025 26 Dec 2025 1 Jan 2026 ‹ January…" at bounding box center [503, 435] width 700 height 95
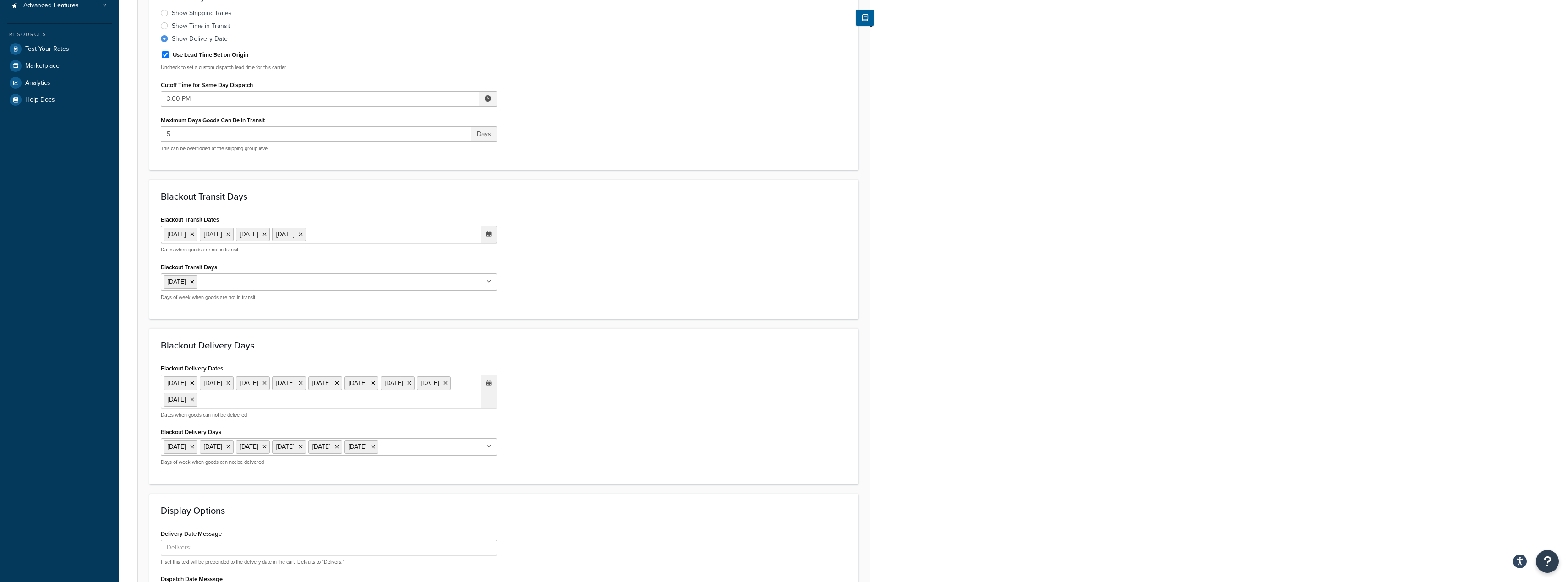
scroll to position [183, 0]
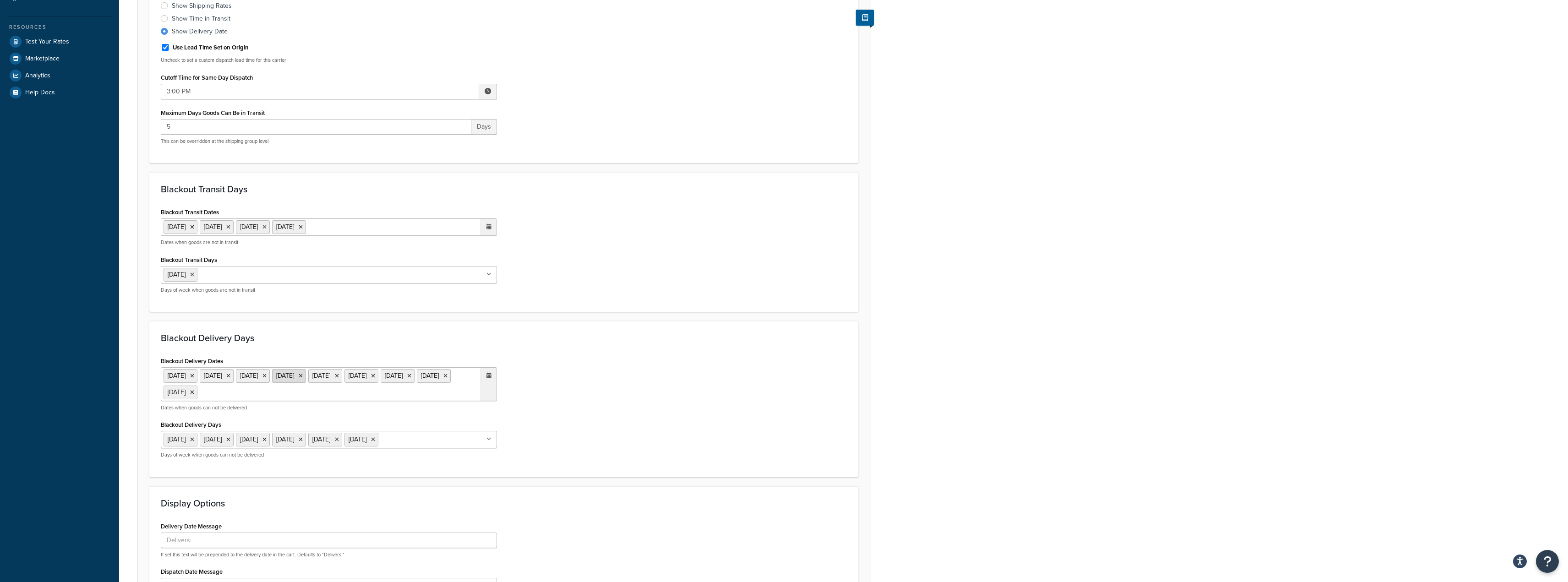
click at [303, 374] on icon at bounding box center [300, 376] width 4 height 5
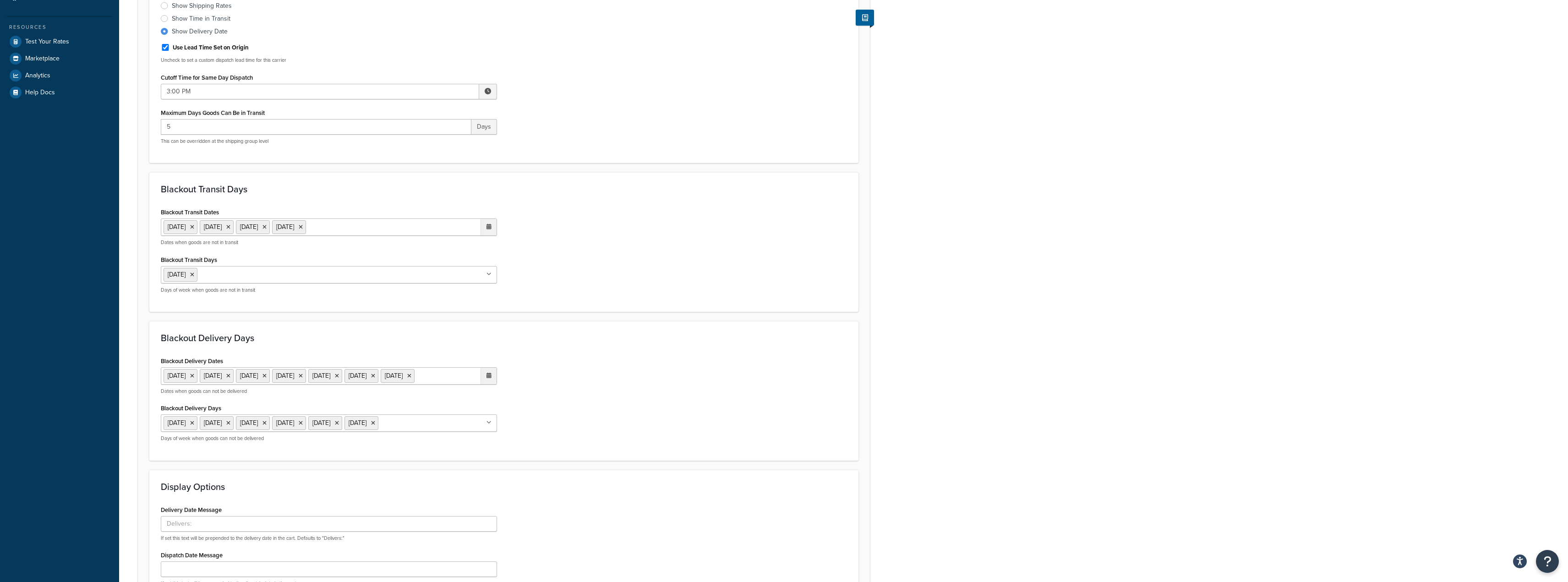
click at [303, 374] on icon at bounding box center [300, 376] width 4 height 5
click at [303, 375] on icon at bounding box center [300, 376] width 4 height 5
click at [194, 227] on icon at bounding box center [192, 227] width 4 height 5
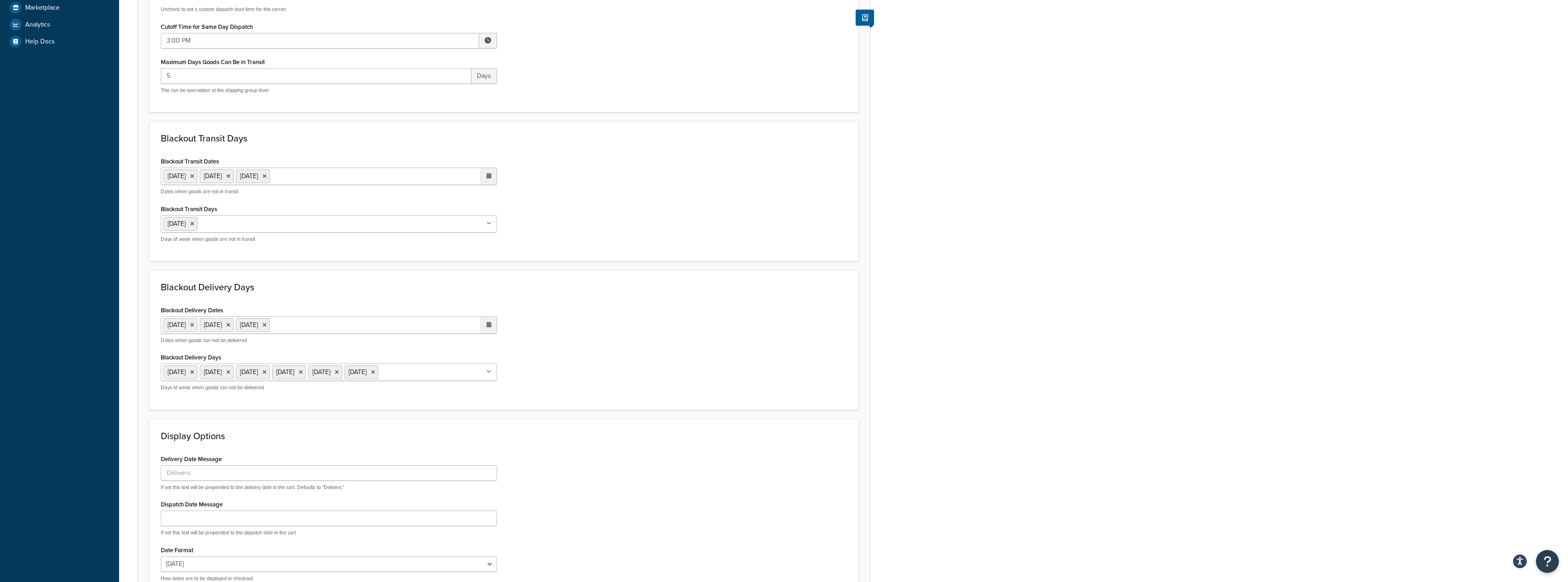
scroll to position [350, 0]
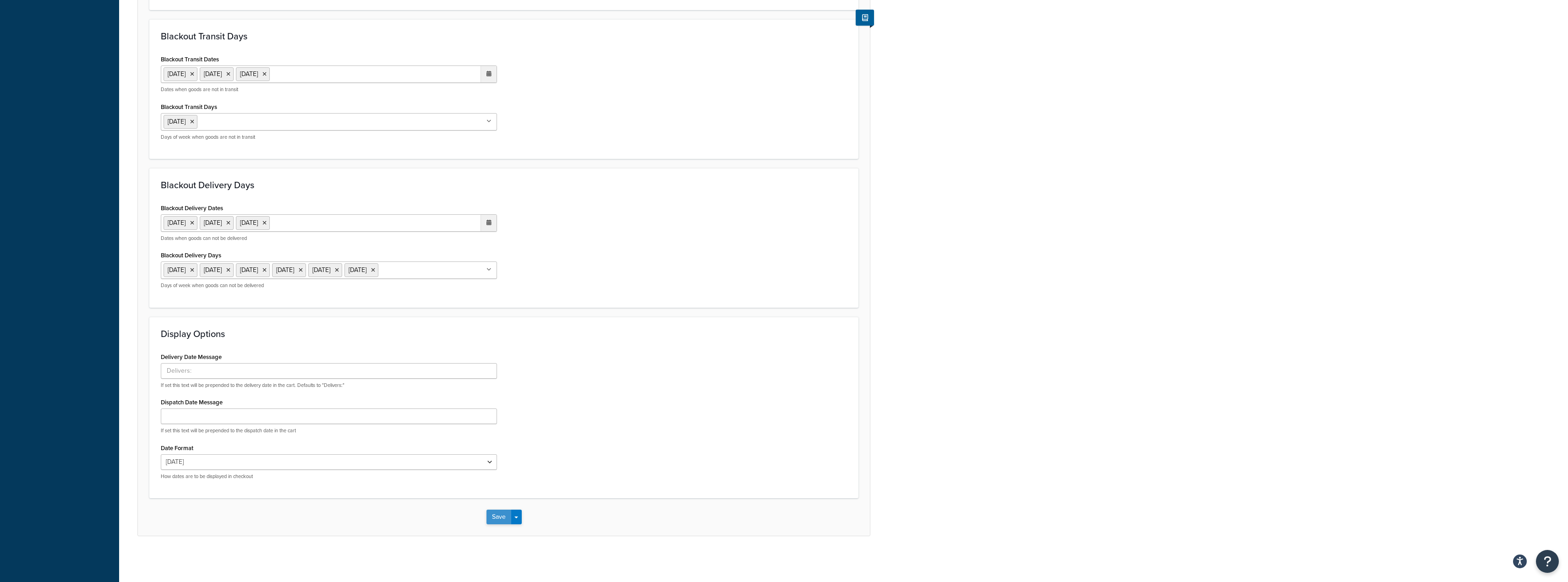
click at [494, 514] on button "Save" at bounding box center [499, 516] width 25 height 15
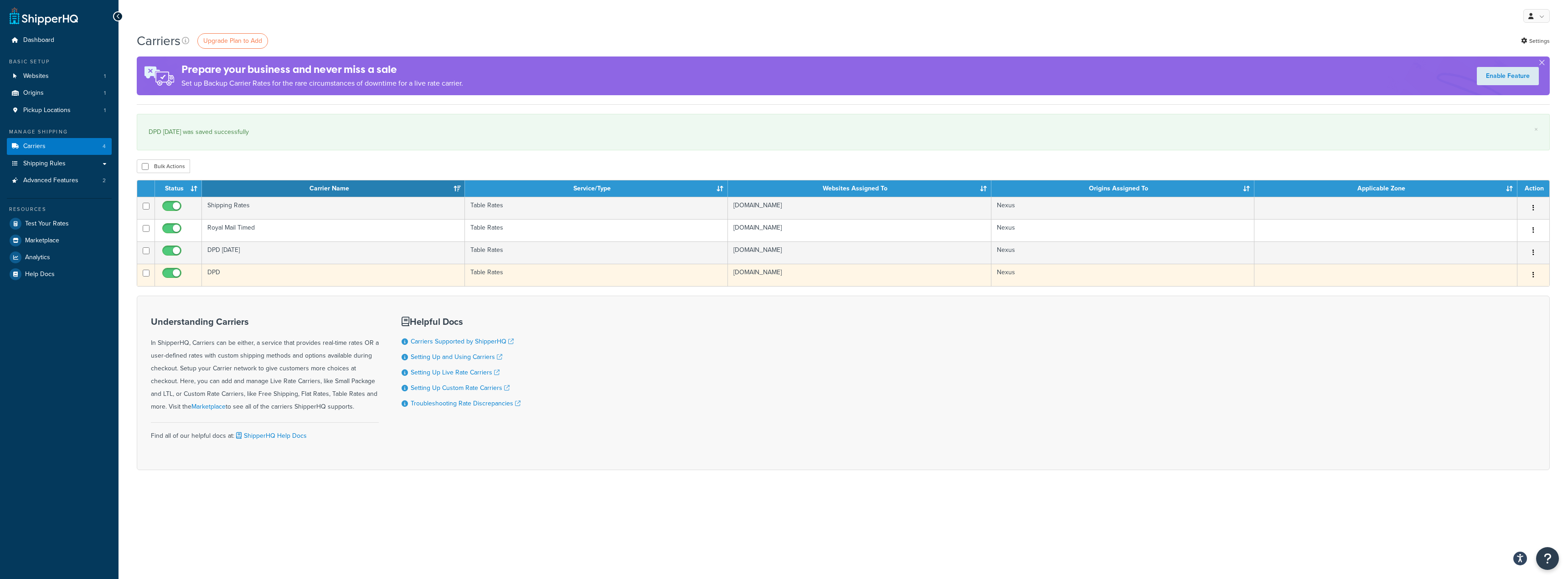
click at [285, 270] on td "DPD" at bounding box center [334, 274] width 263 height 23
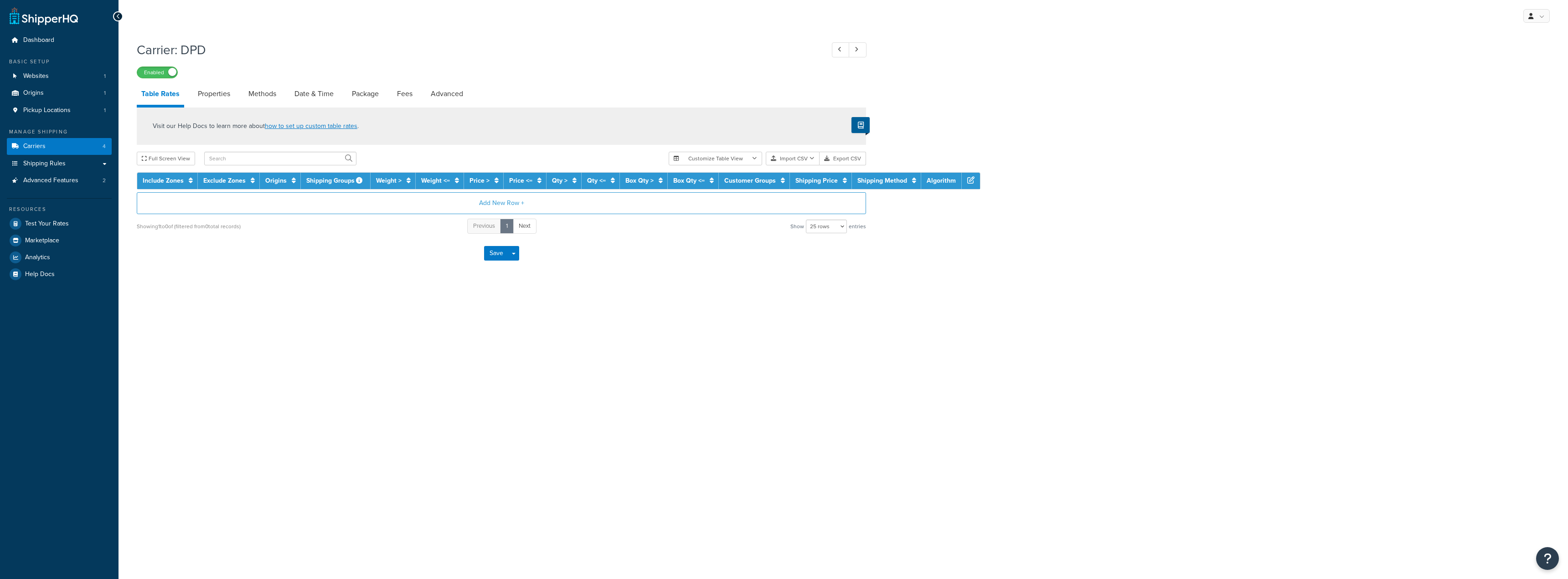
select select "25"
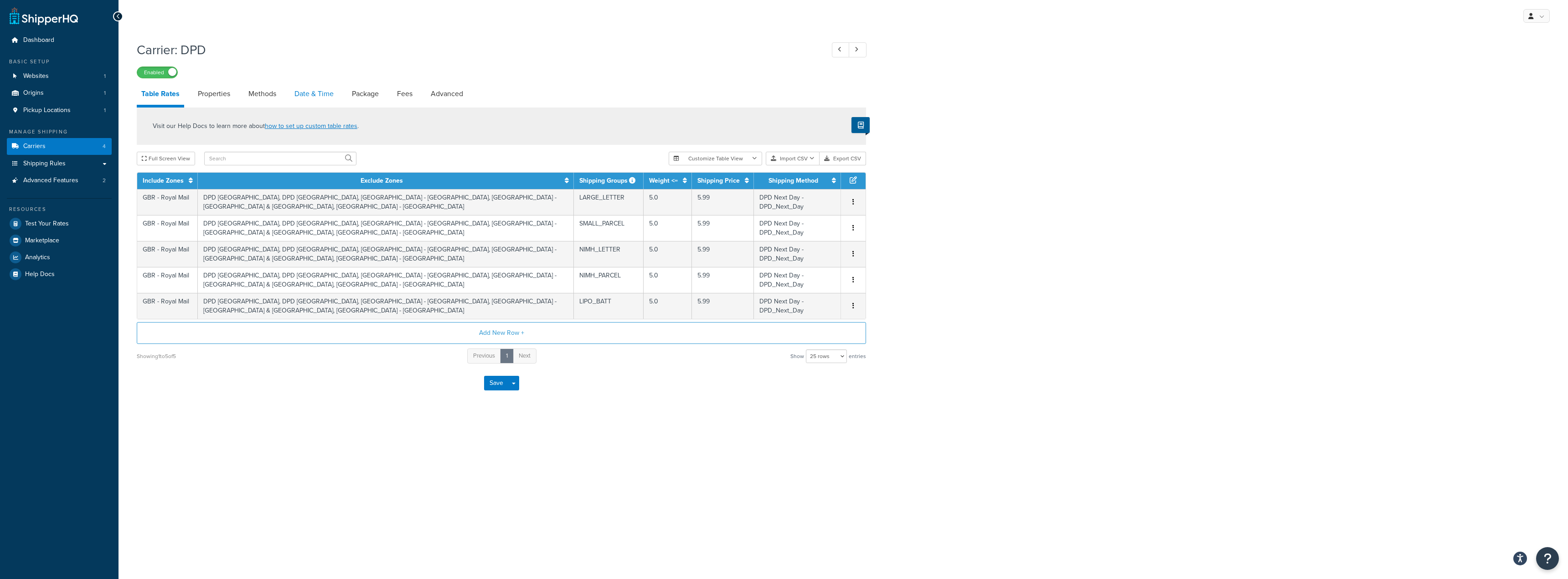
click at [317, 94] on link "Date & Time" at bounding box center [314, 94] width 48 height 22
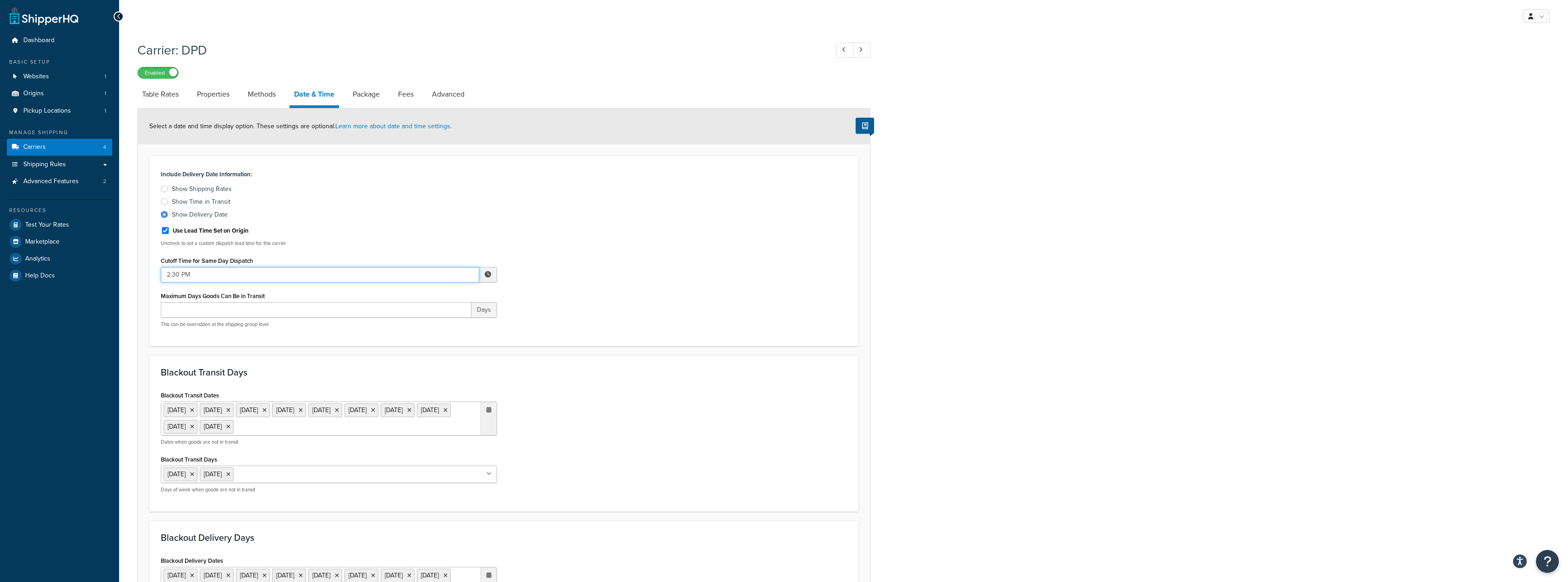
click at [465, 271] on input "2:30 PM" at bounding box center [320, 275] width 318 height 16
click at [422, 291] on span "▲" at bounding box center [420, 295] width 18 height 18
click at [441, 322] on span "▼" at bounding box center [440, 322] width 18 height 18
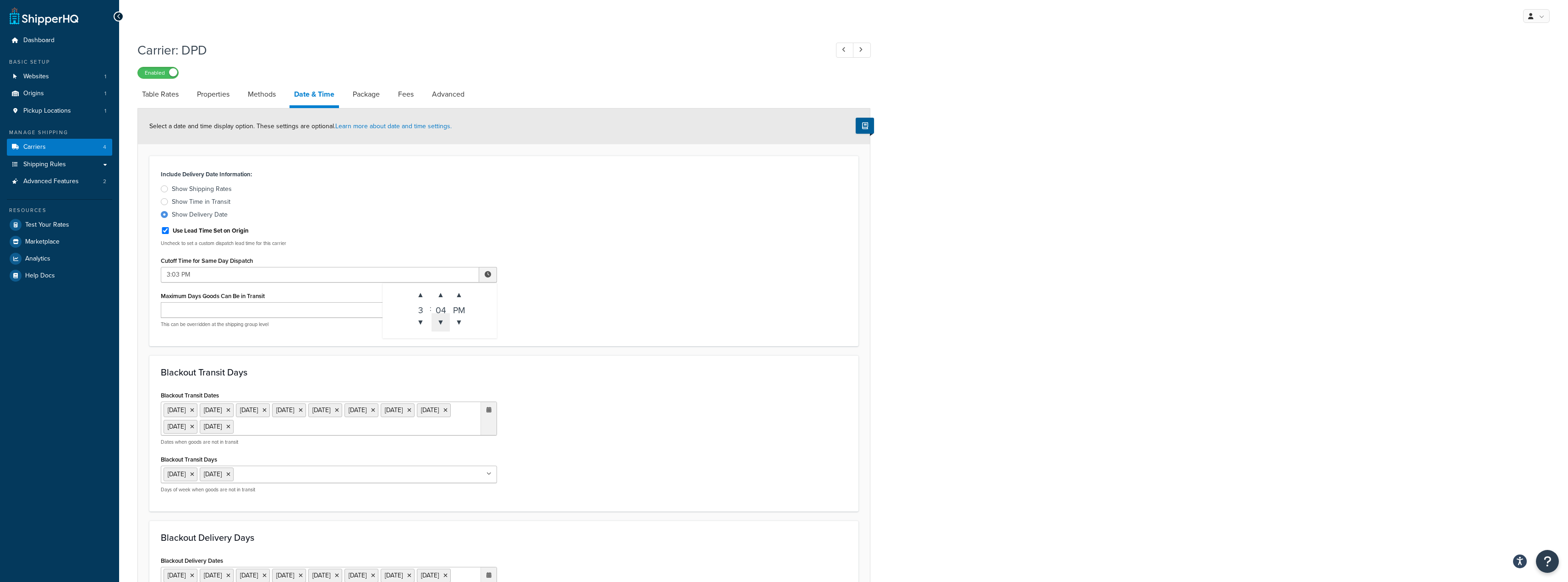
click at [441, 322] on span "▼" at bounding box center [440, 322] width 18 height 18
type input "3:00 PM"
click at [664, 323] on div "Include Delivery Date Information: Show Shipping Rates Show Time in Transit Sho…" at bounding box center [503, 251] width 700 height 167
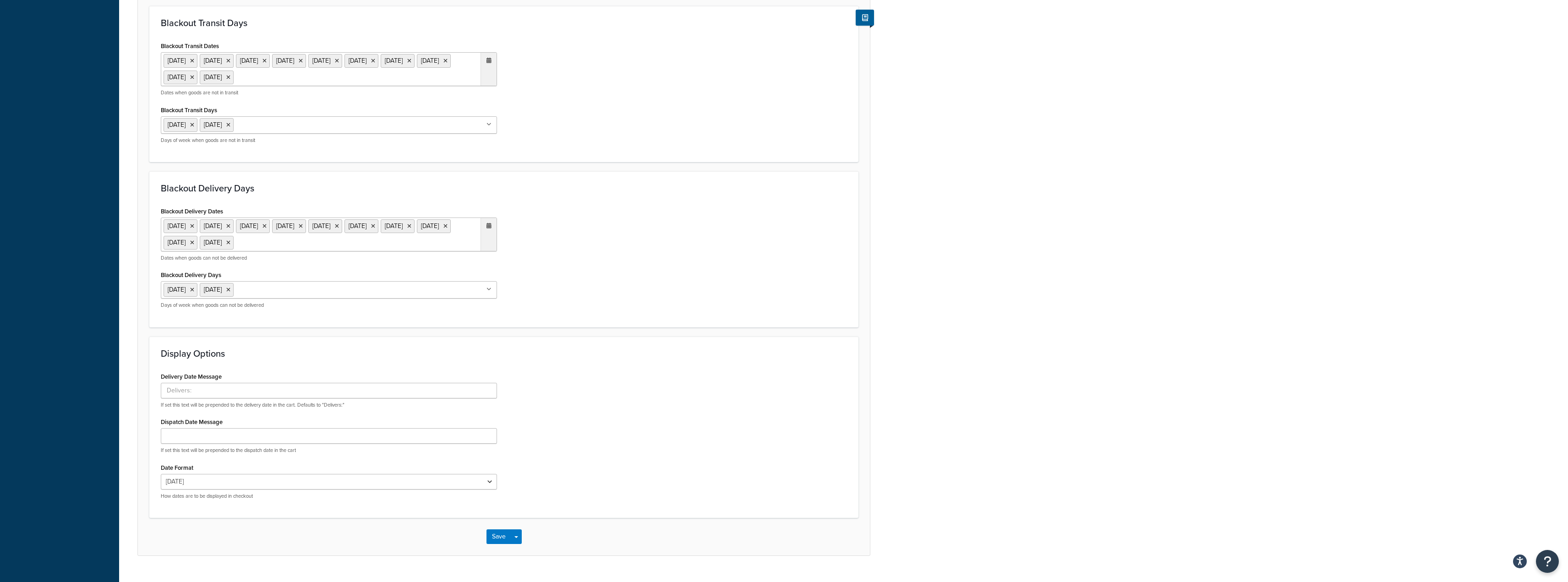
scroll to position [369, 0]
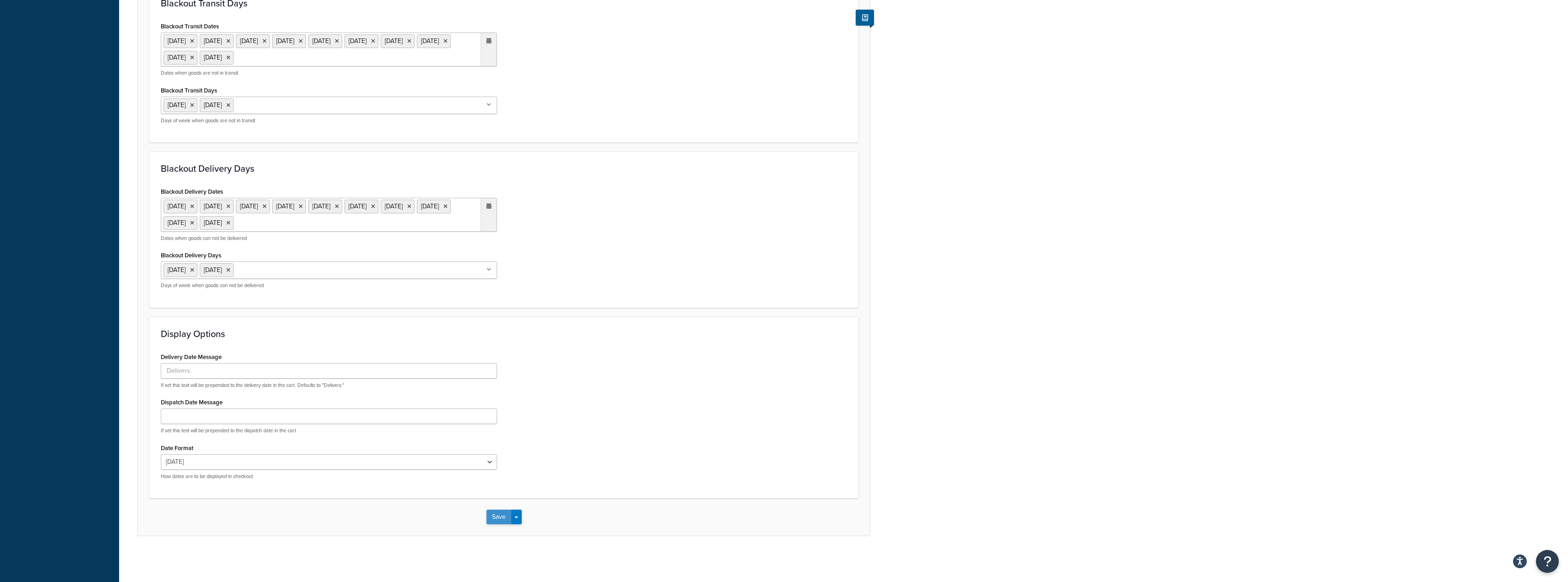
click at [492, 518] on button "Save" at bounding box center [499, 516] width 25 height 15
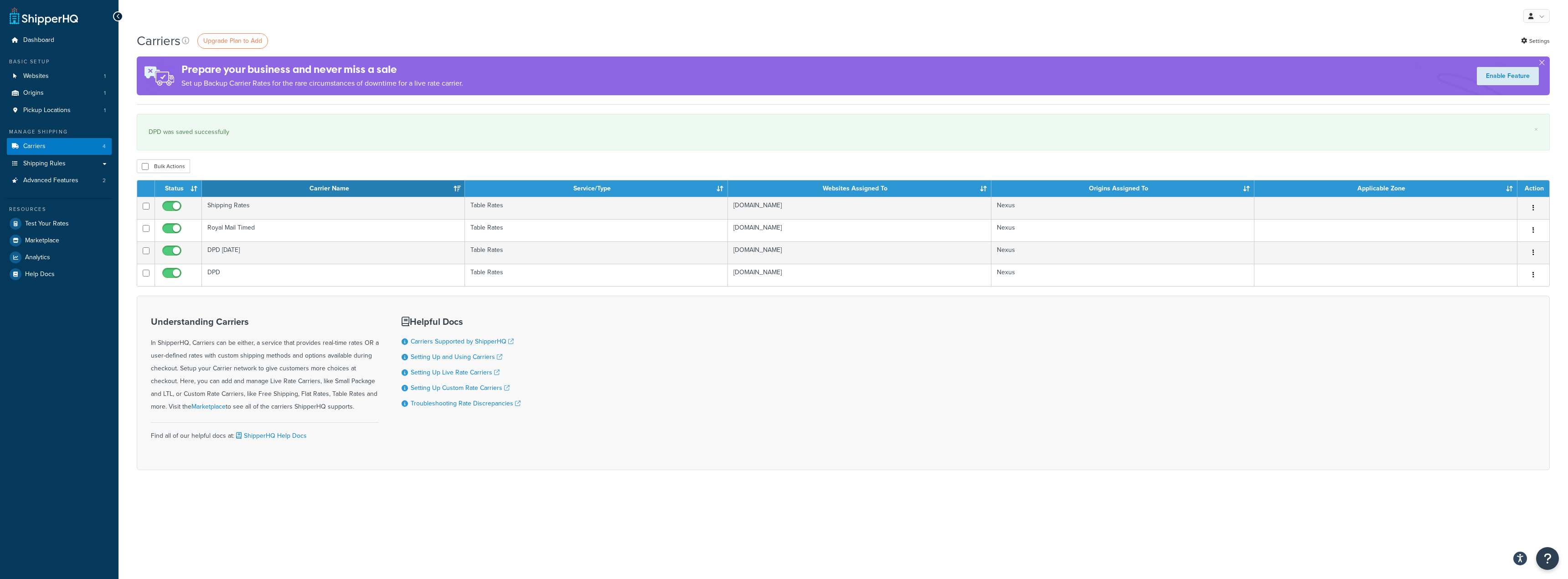
click at [462, 40] on div "Carriers Upgrade Plan to Add Settings" at bounding box center [843, 40] width 1412 height 18
